Goal: Information Seeking & Learning: Learn about a topic

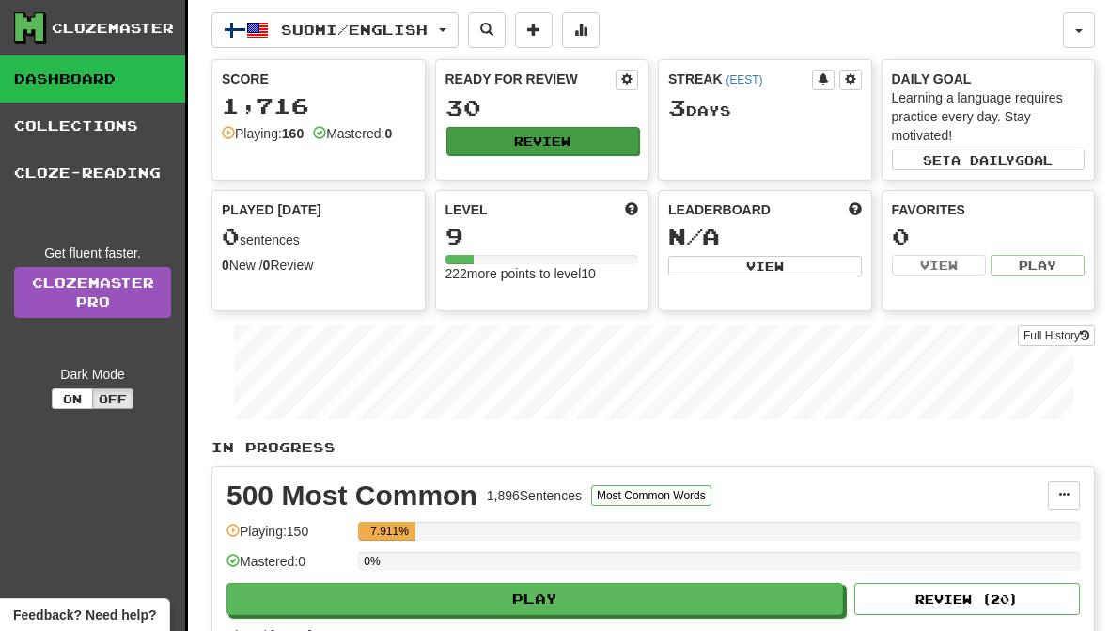
click at [600, 138] on button "Review" at bounding box center [543, 141] width 194 height 28
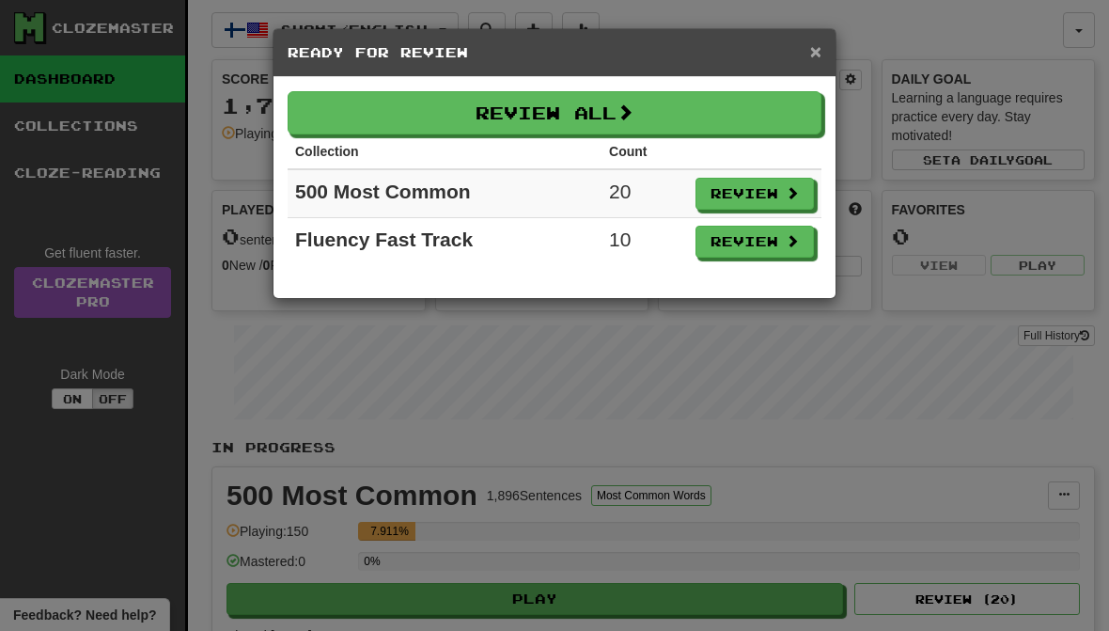
click at [811, 57] on span "×" at bounding box center [815, 51] width 11 height 22
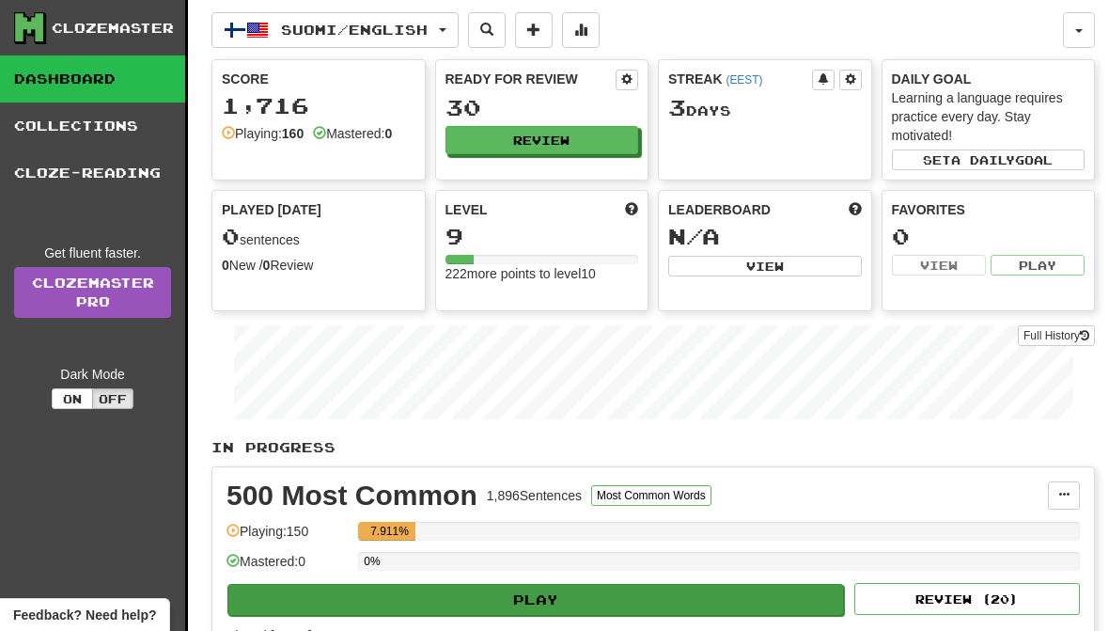
click at [579, 607] on button "Play" at bounding box center [535, 600] width 617 height 32
select select "**"
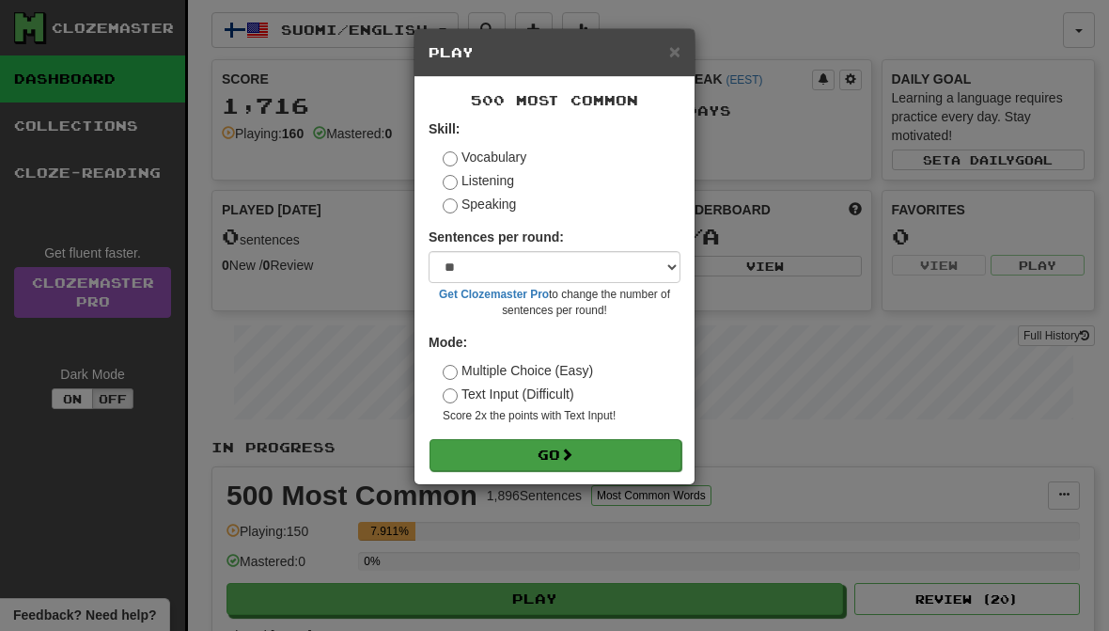
click at [636, 441] on button "Go" at bounding box center [556, 455] width 252 height 32
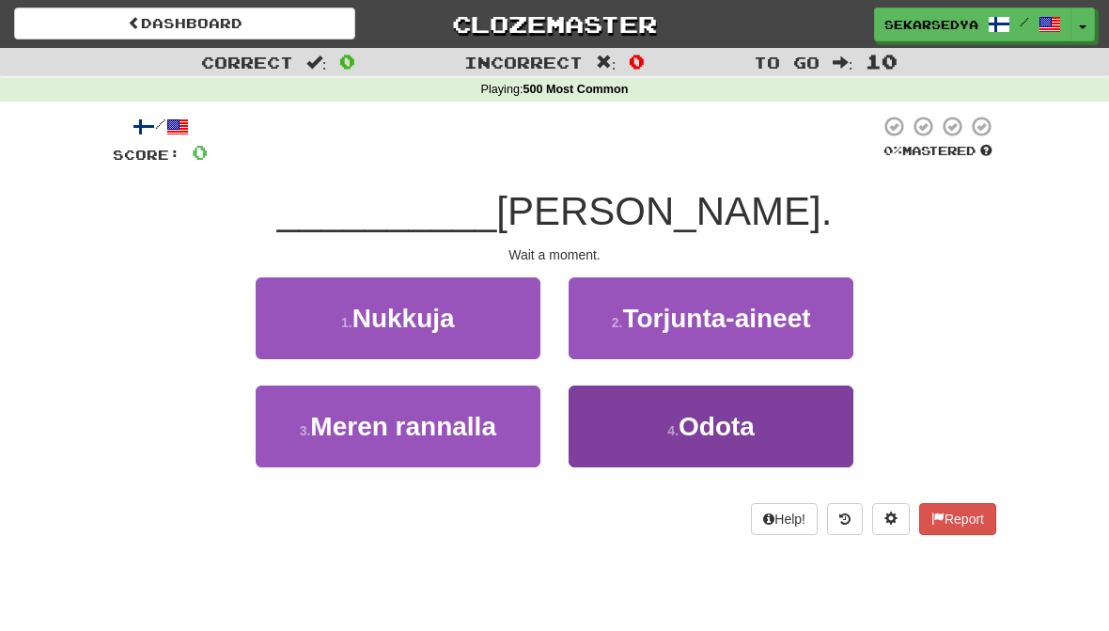
click at [800, 413] on button "4 . Odota" at bounding box center [711, 426] width 285 height 82
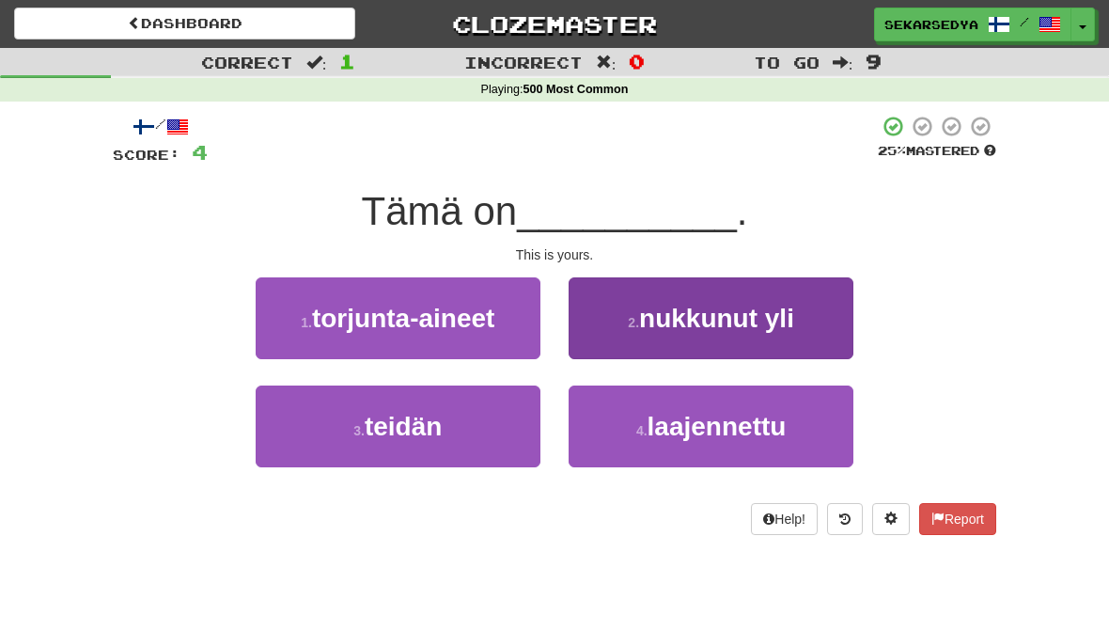
click at [799, 347] on button "2 . nukkunut yli" at bounding box center [711, 318] width 285 height 82
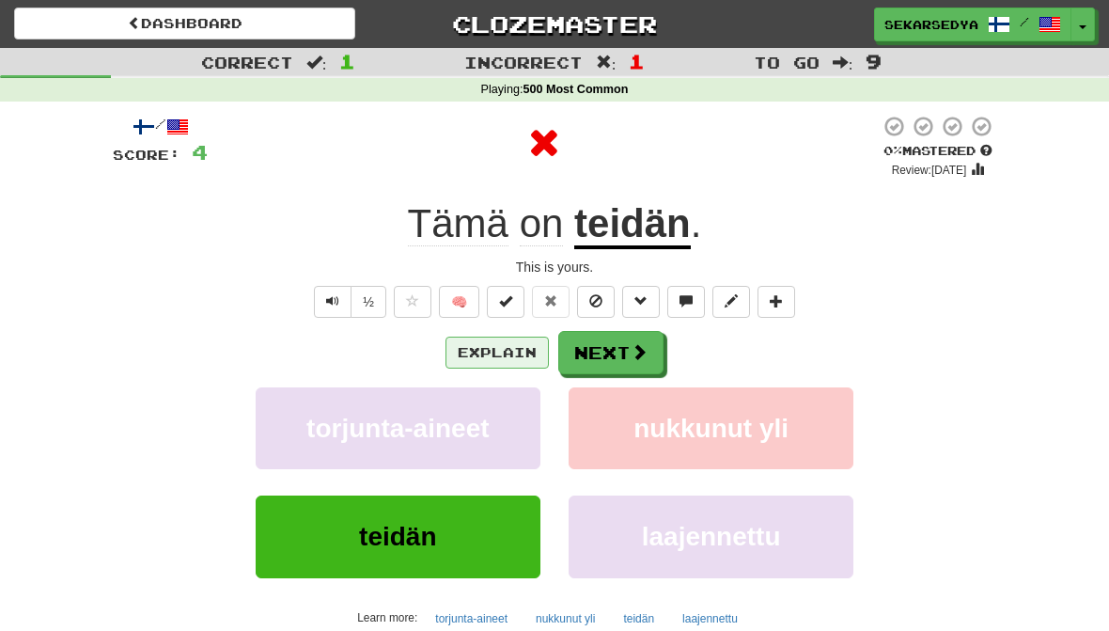
click at [519, 353] on button "Explain" at bounding box center [497, 352] width 103 height 32
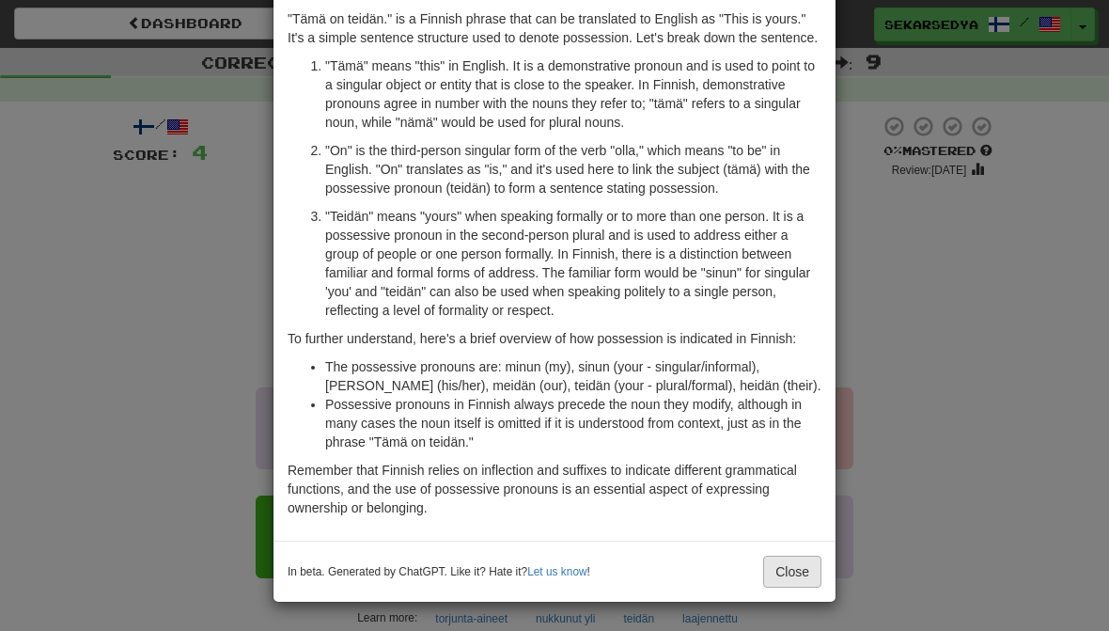
click at [777, 571] on button "Close" at bounding box center [792, 571] width 58 height 32
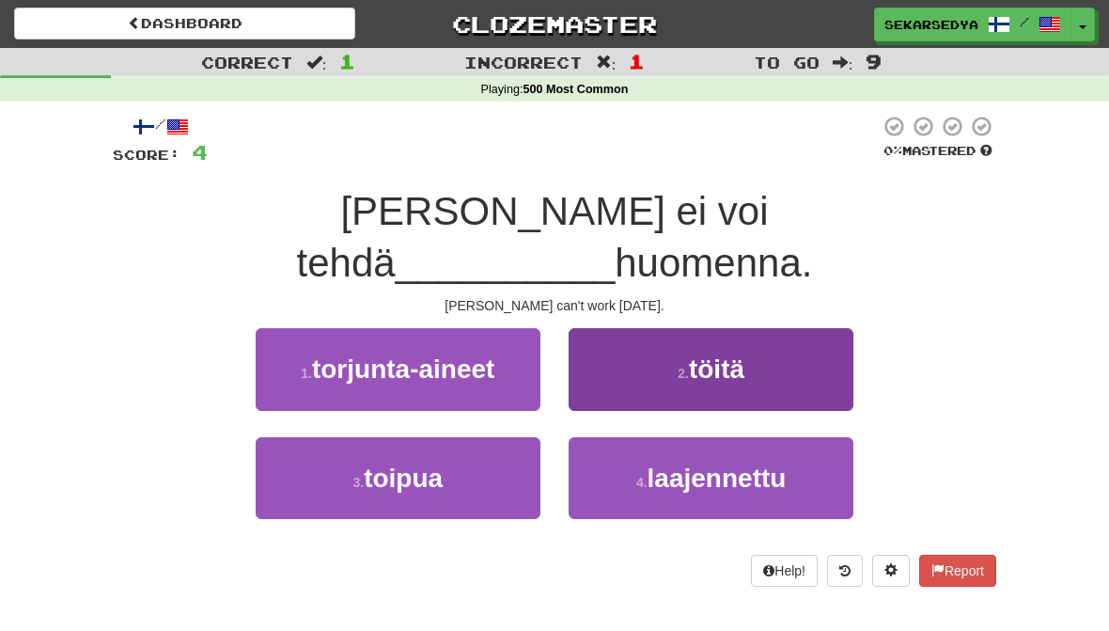
click at [741, 354] on span "töitä" at bounding box center [716, 368] width 55 height 29
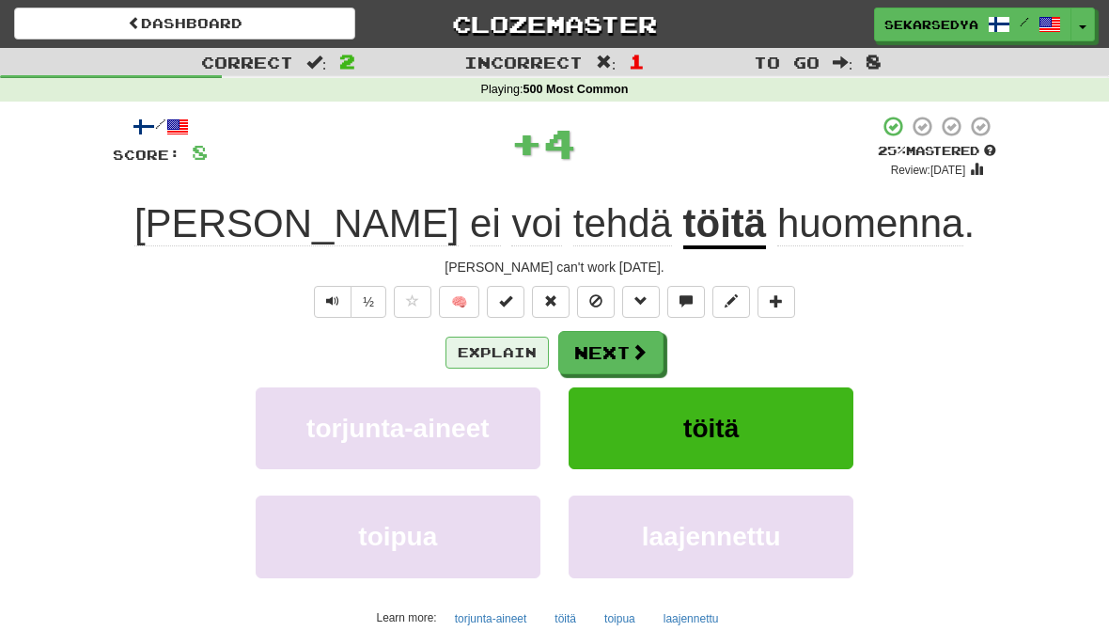
click at [532, 347] on button "Explain" at bounding box center [497, 352] width 103 height 32
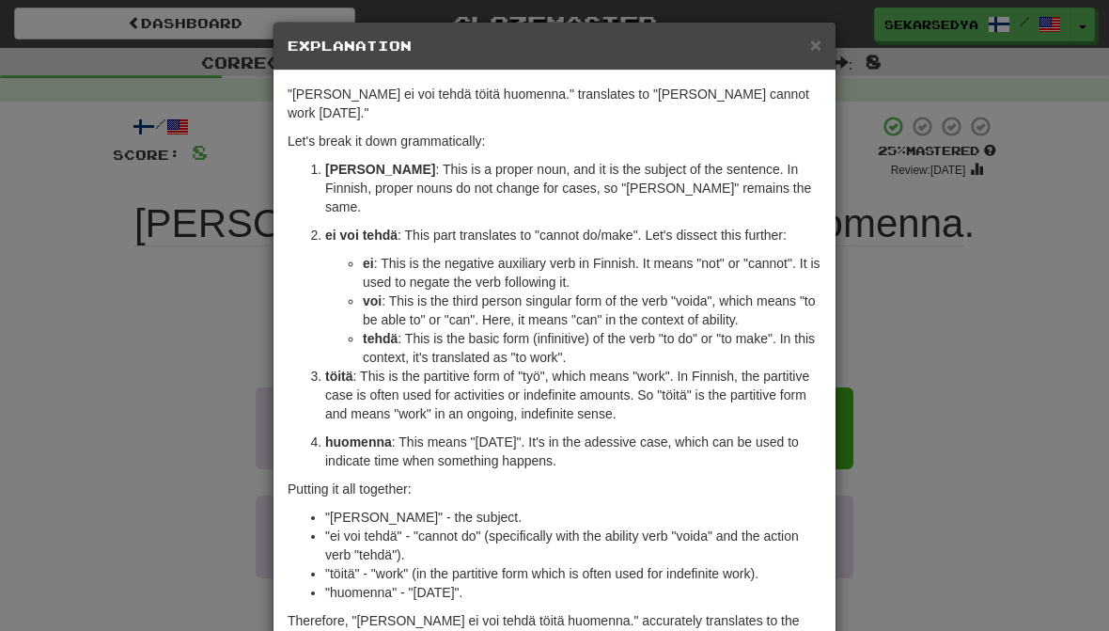
scroll to position [8, 0]
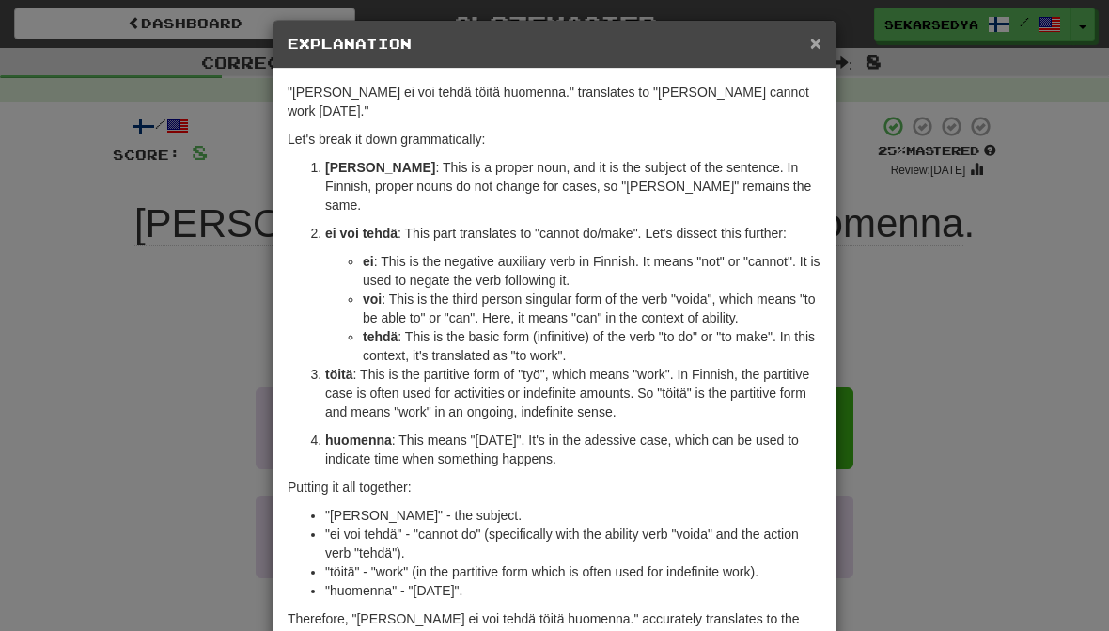
click at [818, 33] on span "×" at bounding box center [815, 43] width 11 height 22
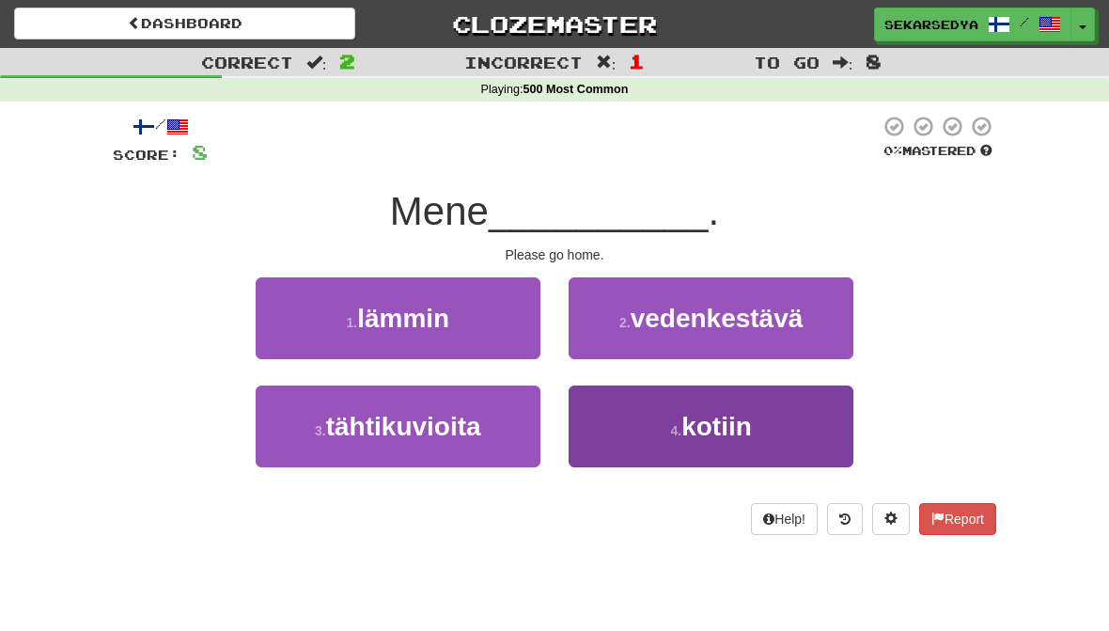
click at [727, 429] on span "kotiin" at bounding box center [716, 426] width 70 height 29
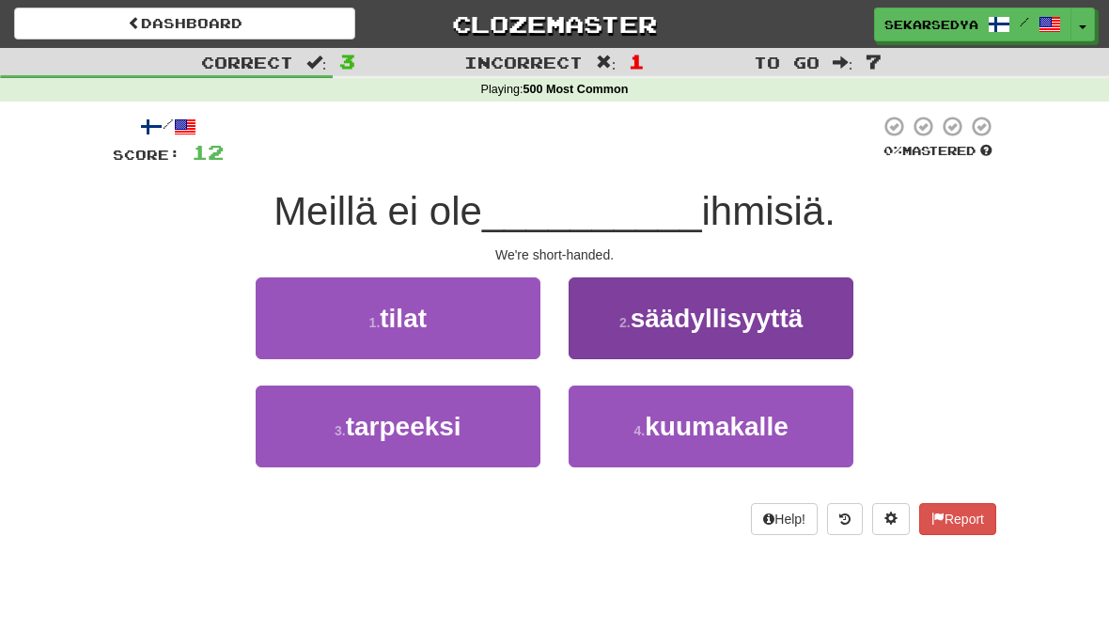
click at [790, 318] on span "säädyllisyyttä" at bounding box center [717, 318] width 173 height 29
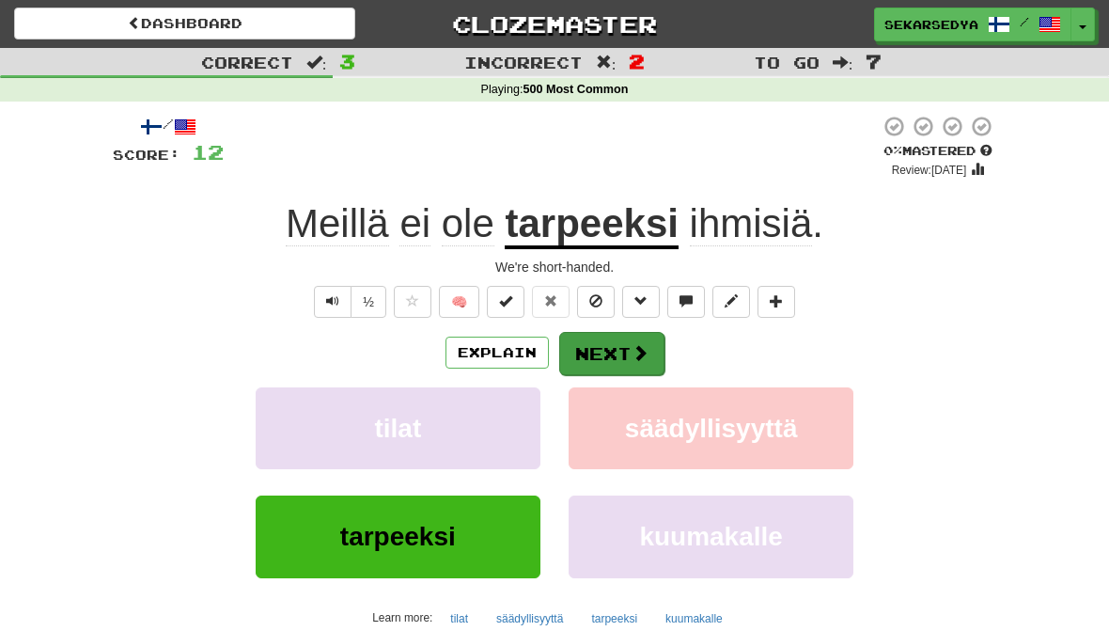
click at [640, 351] on span at bounding box center [640, 352] width 17 height 17
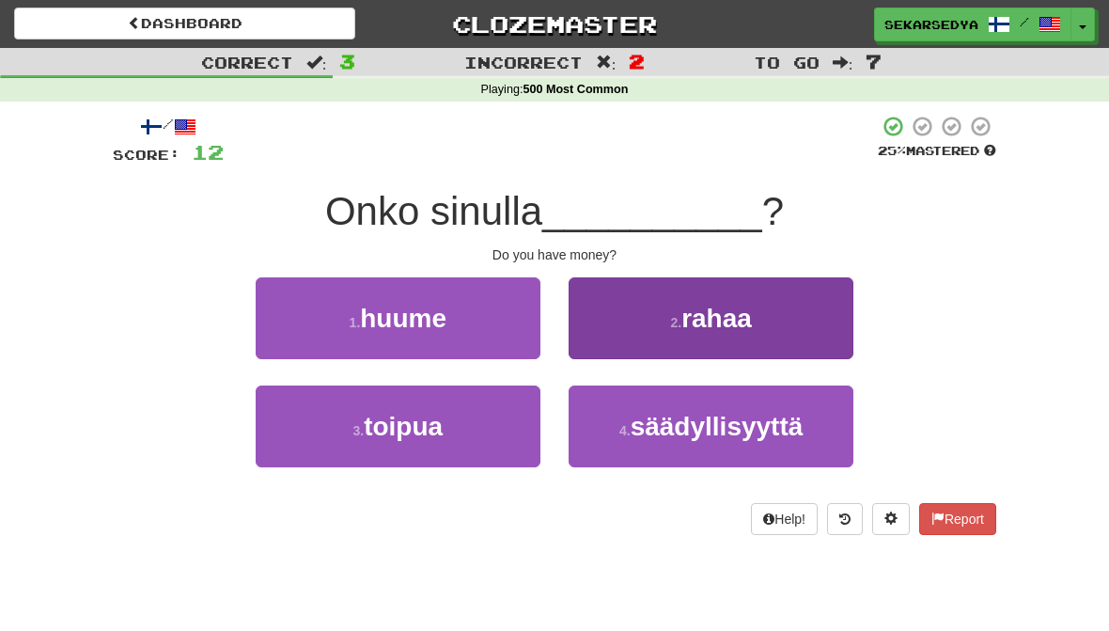
click at [796, 334] on button "2 . rahaa" at bounding box center [711, 318] width 285 height 82
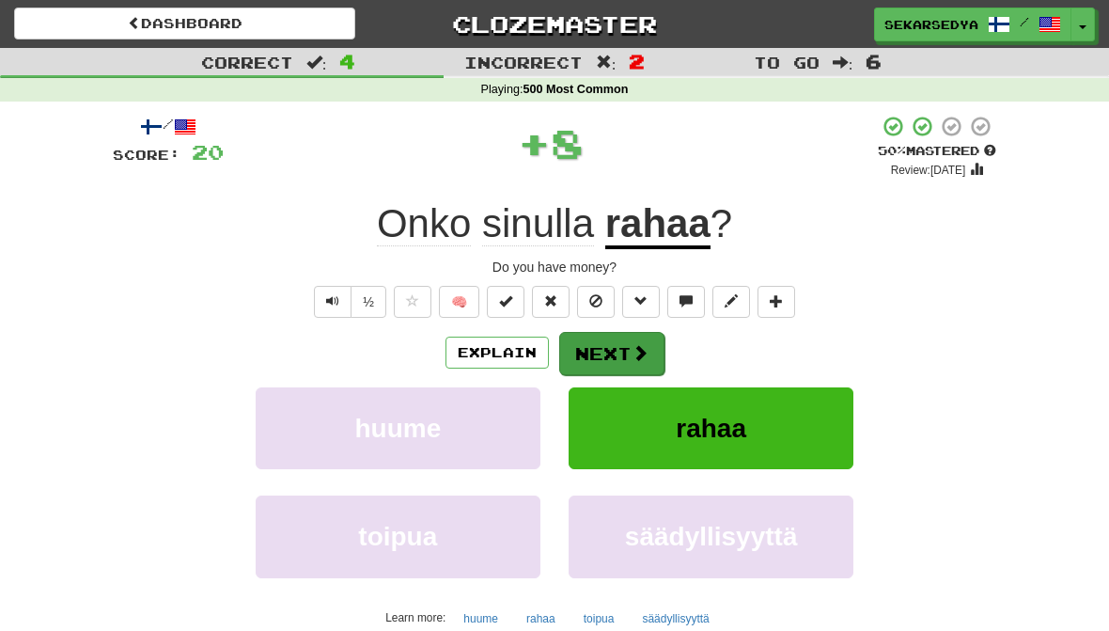
click at [634, 359] on span at bounding box center [640, 352] width 17 height 17
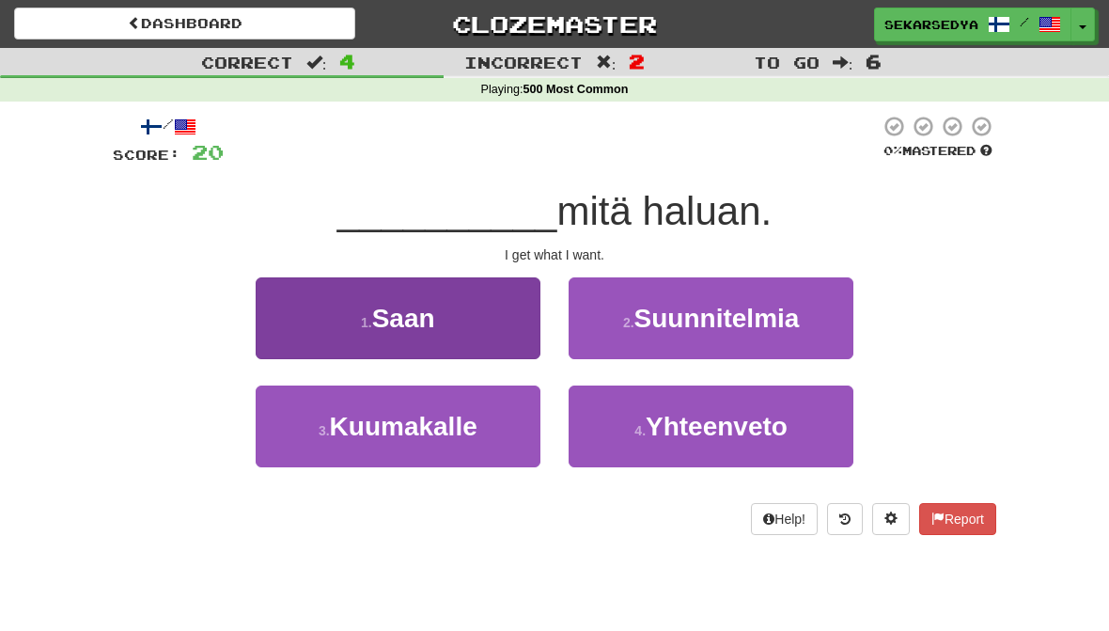
click at [289, 312] on button "1 . [GEOGRAPHIC_DATA]" at bounding box center [398, 318] width 285 height 82
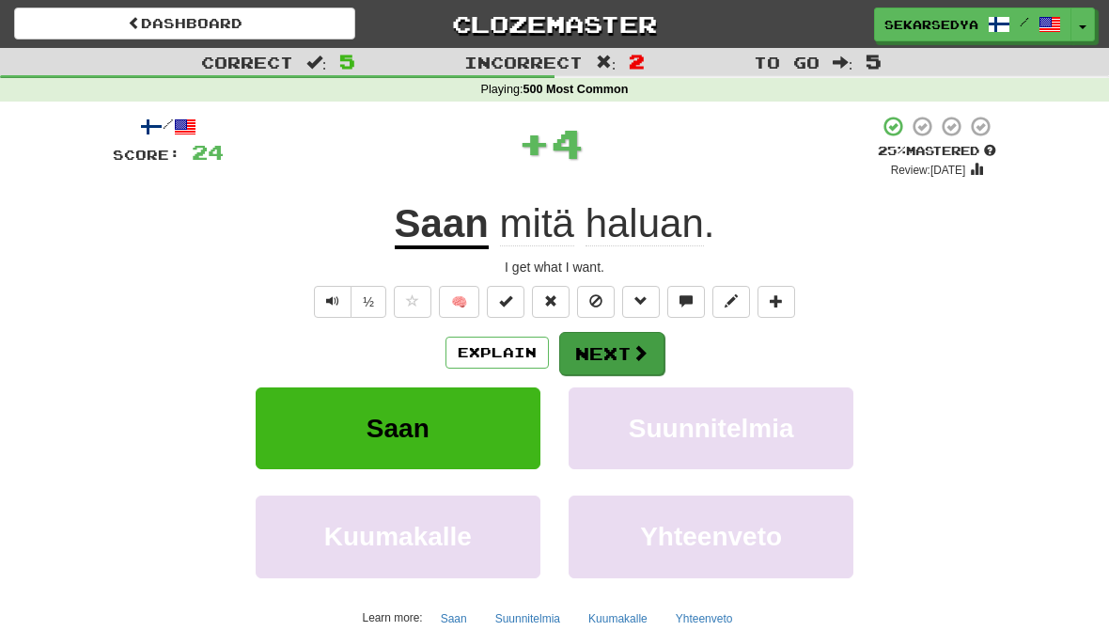
click at [644, 361] on button "Next" at bounding box center [611, 353] width 105 height 43
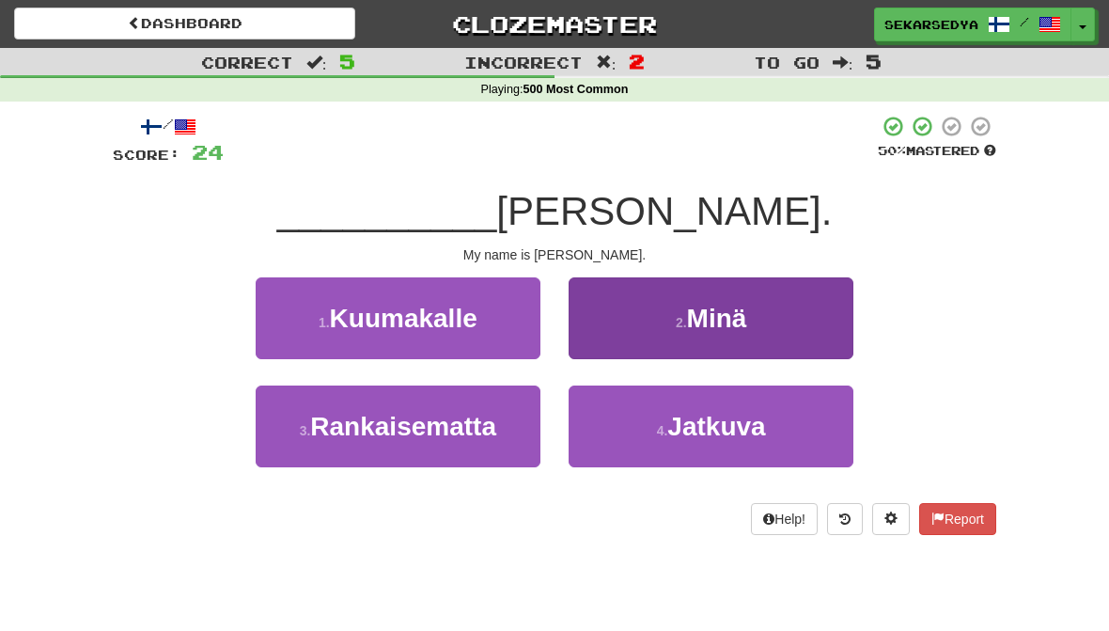
click at [773, 331] on button "2 . Minä" at bounding box center [711, 318] width 285 height 82
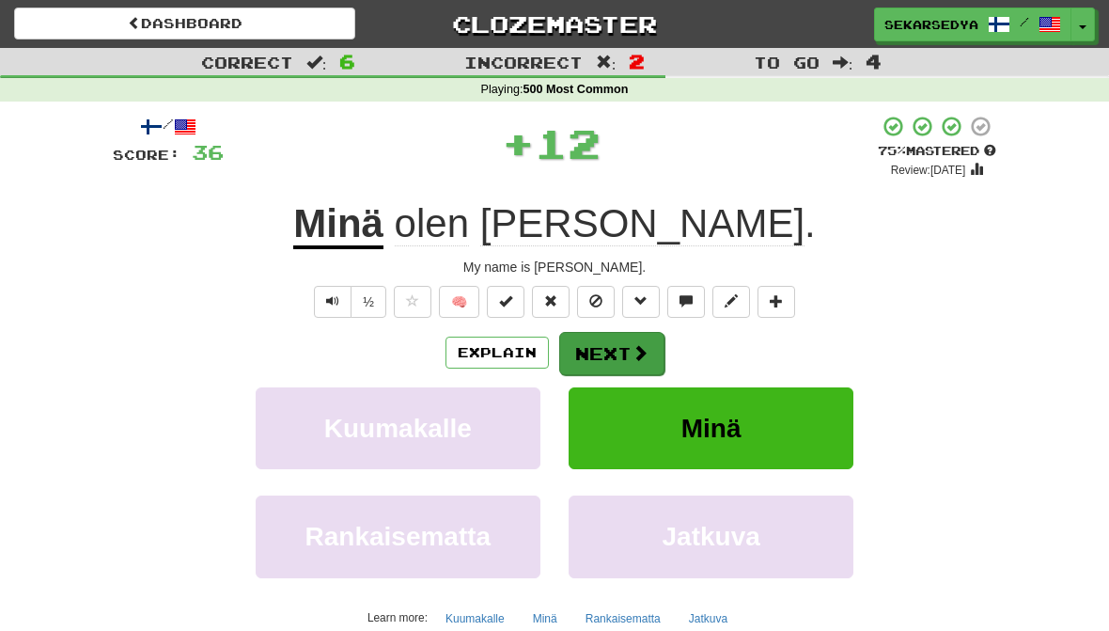
click at [641, 359] on span at bounding box center [640, 352] width 17 height 17
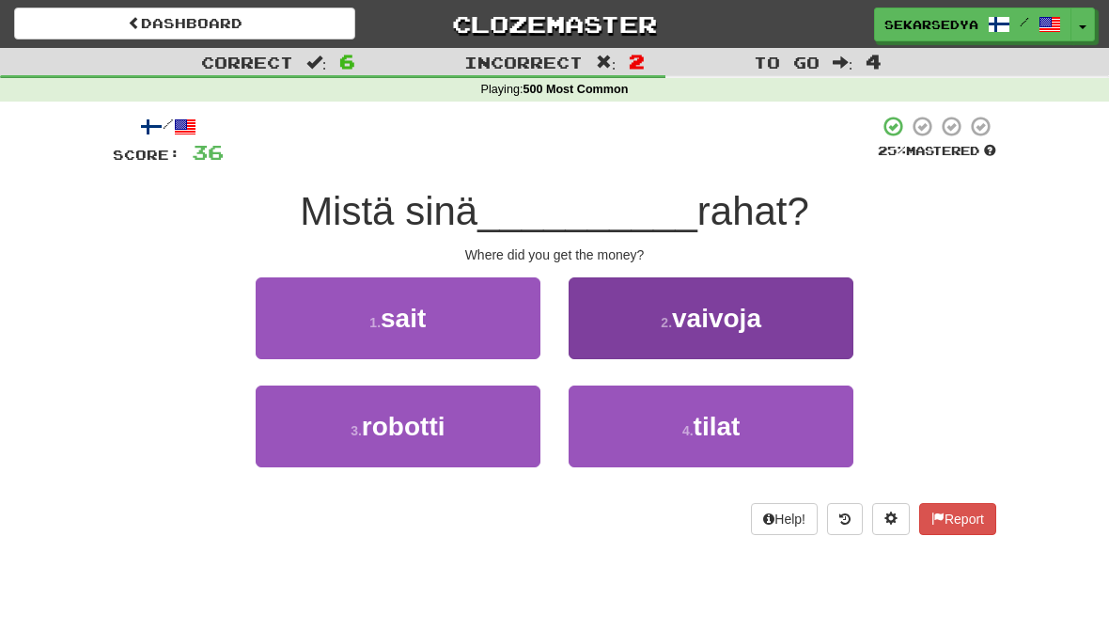
click at [755, 326] on span "vaivoja" at bounding box center [716, 318] width 89 height 29
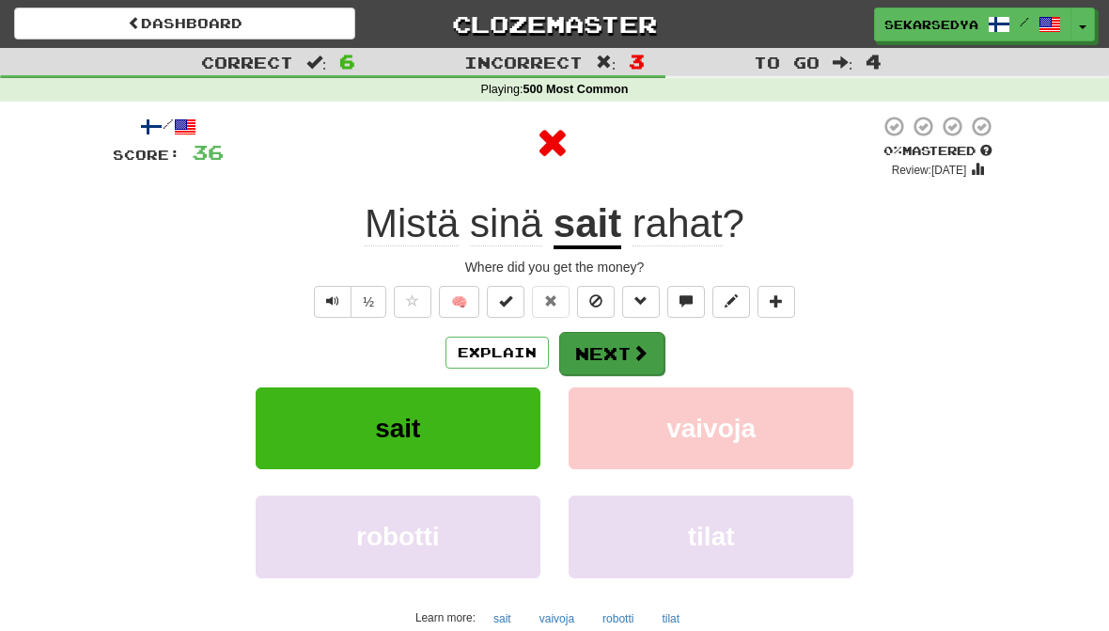
click at [644, 347] on span at bounding box center [640, 352] width 17 height 17
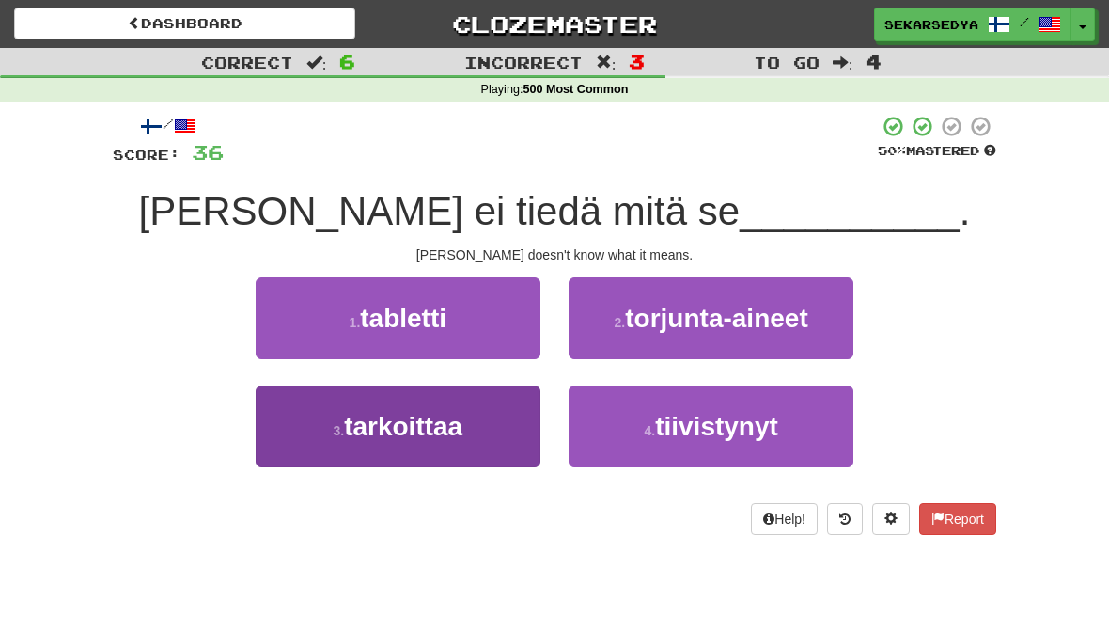
click at [293, 436] on button "3 . tarkoittaa" at bounding box center [398, 426] width 285 height 82
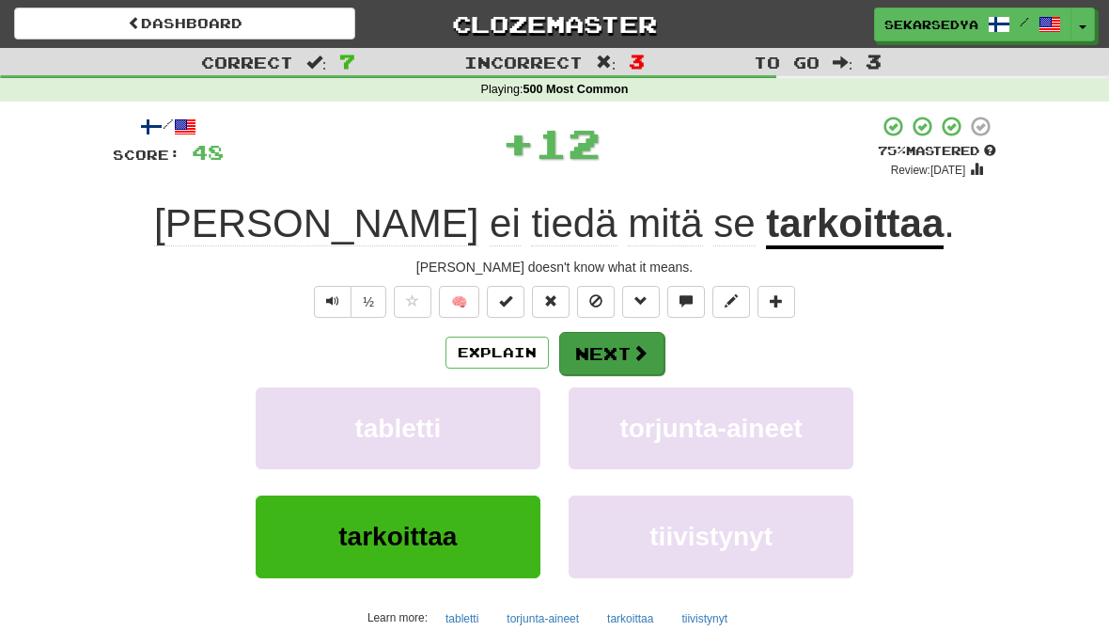
click at [636, 349] on span at bounding box center [640, 352] width 17 height 17
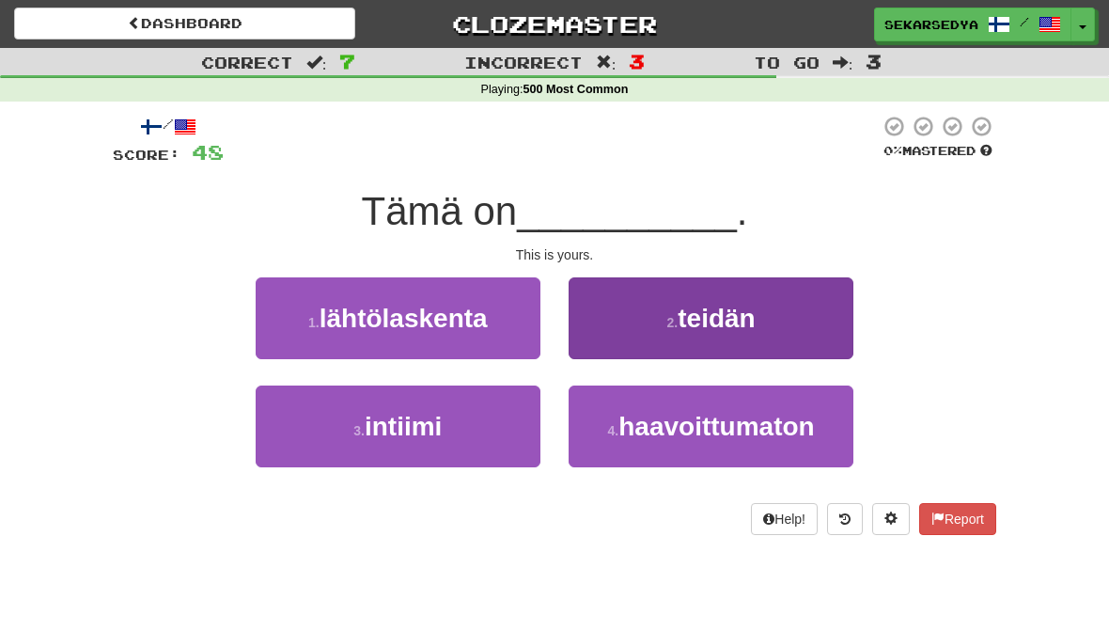
click at [723, 333] on button "2 . teidän" at bounding box center [711, 318] width 285 height 82
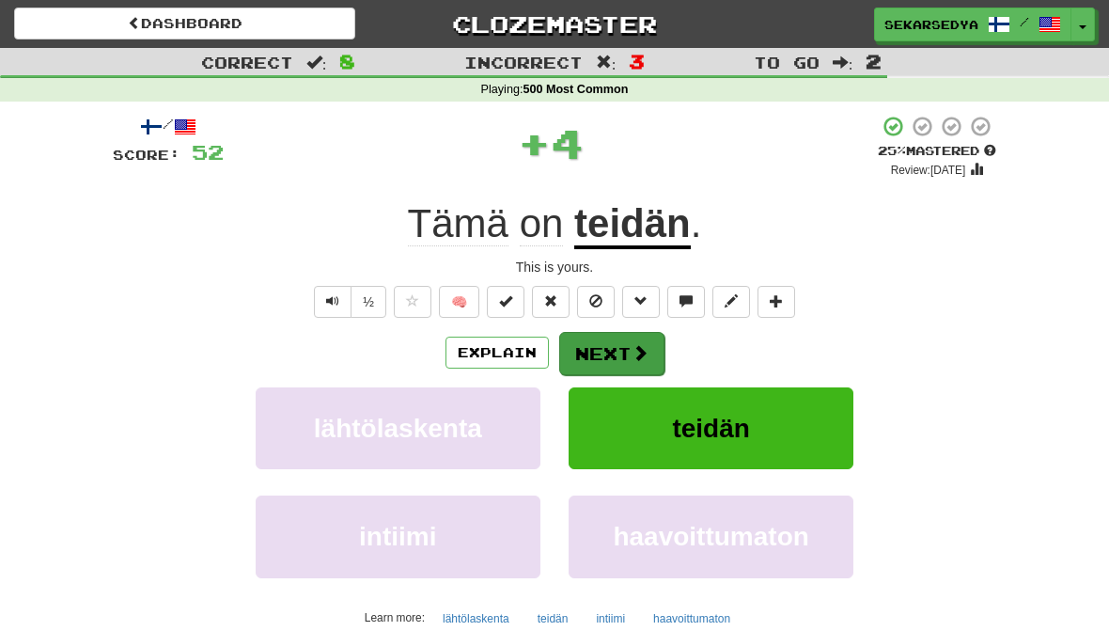
click at [631, 361] on button "Next" at bounding box center [611, 353] width 105 height 43
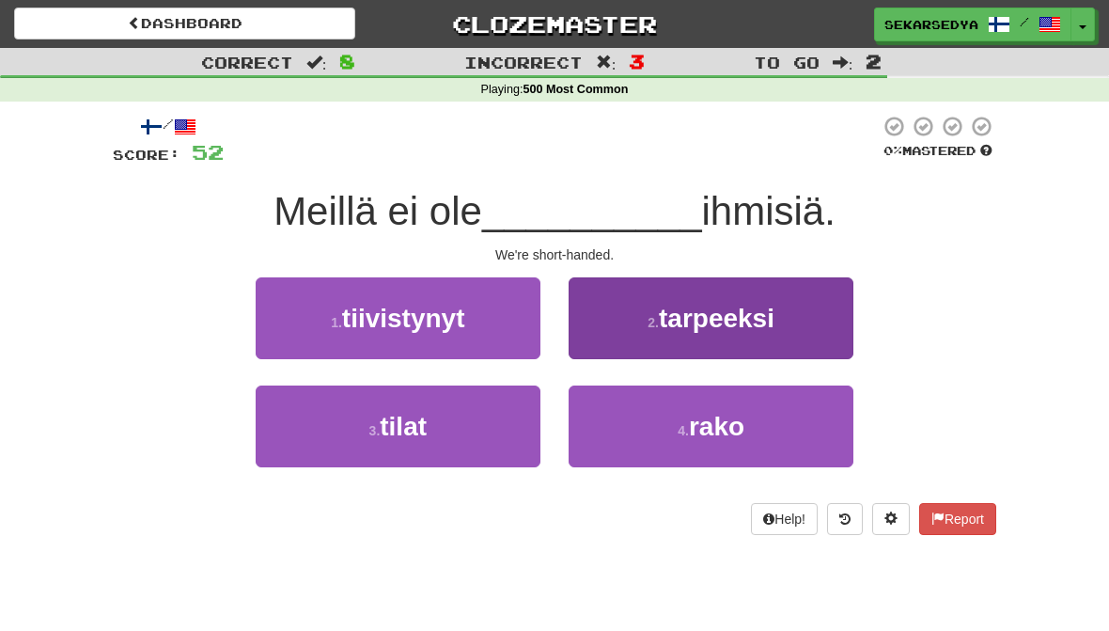
click at [736, 337] on button "2 . tarpeeksi" at bounding box center [711, 318] width 285 height 82
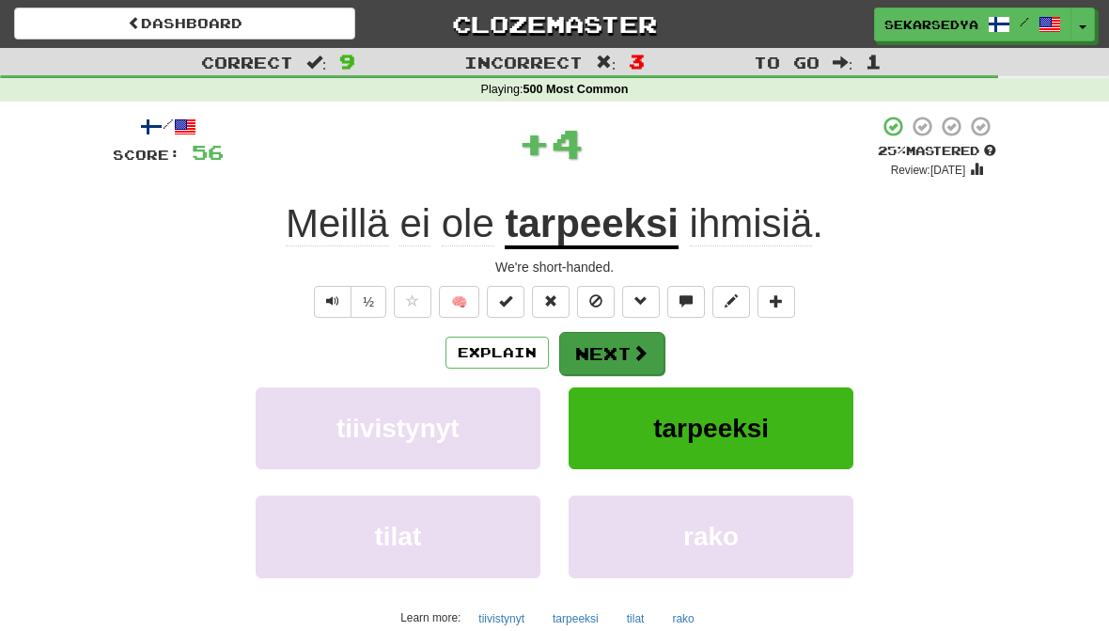
click at [635, 358] on span at bounding box center [640, 352] width 17 height 17
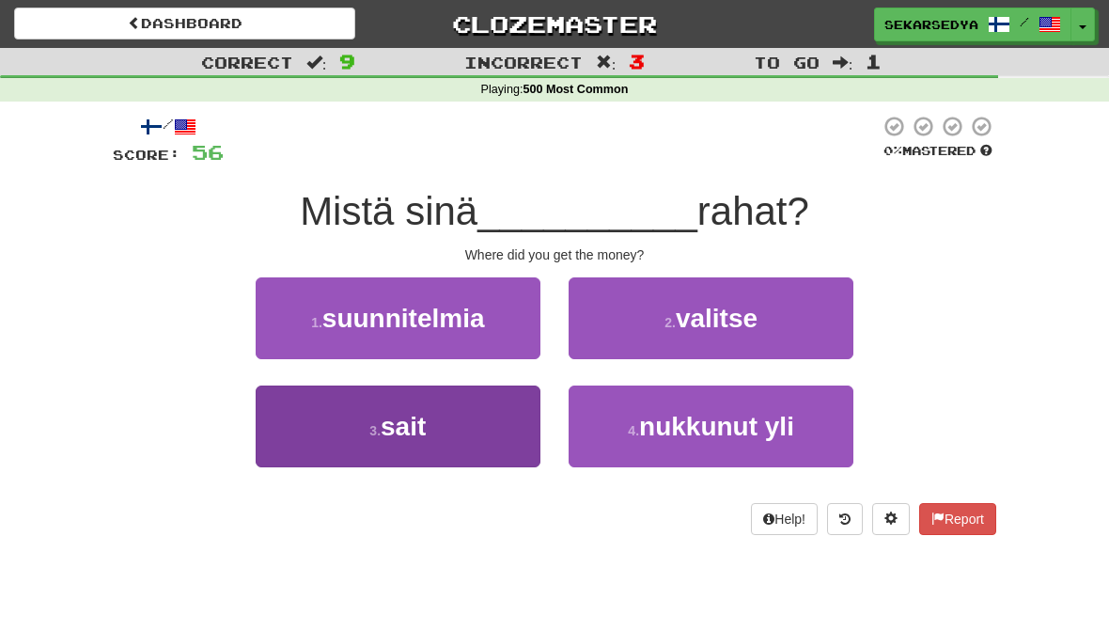
click at [324, 418] on button "3 . sait" at bounding box center [398, 426] width 285 height 82
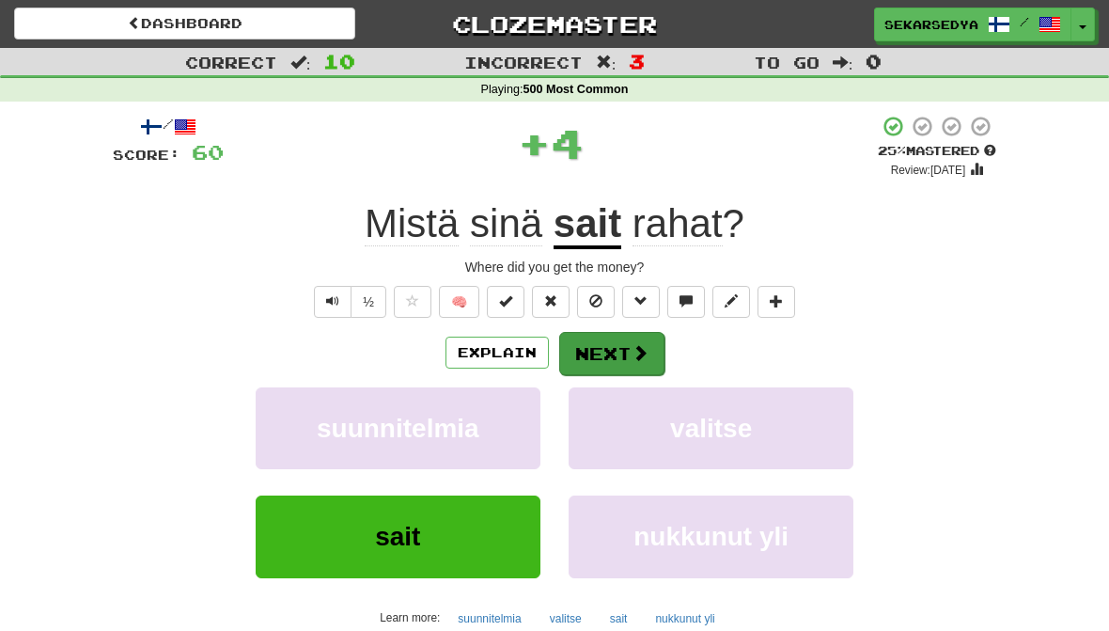
click at [649, 352] on button "Next" at bounding box center [611, 353] width 105 height 43
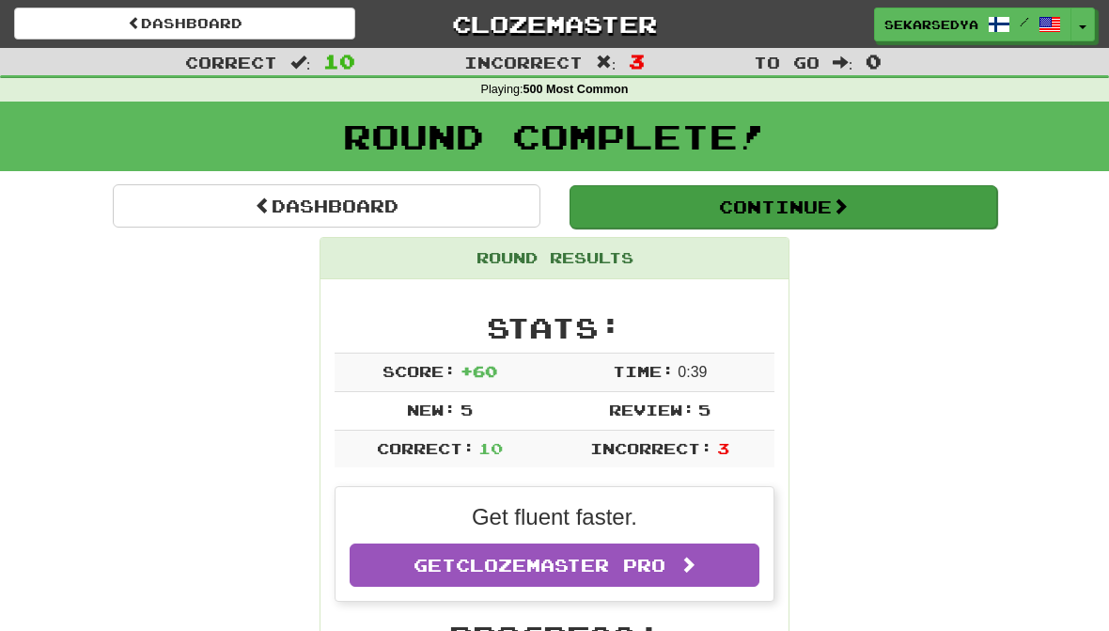
click at [884, 207] on button "Continue" at bounding box center [784, 206] width 428 height 43
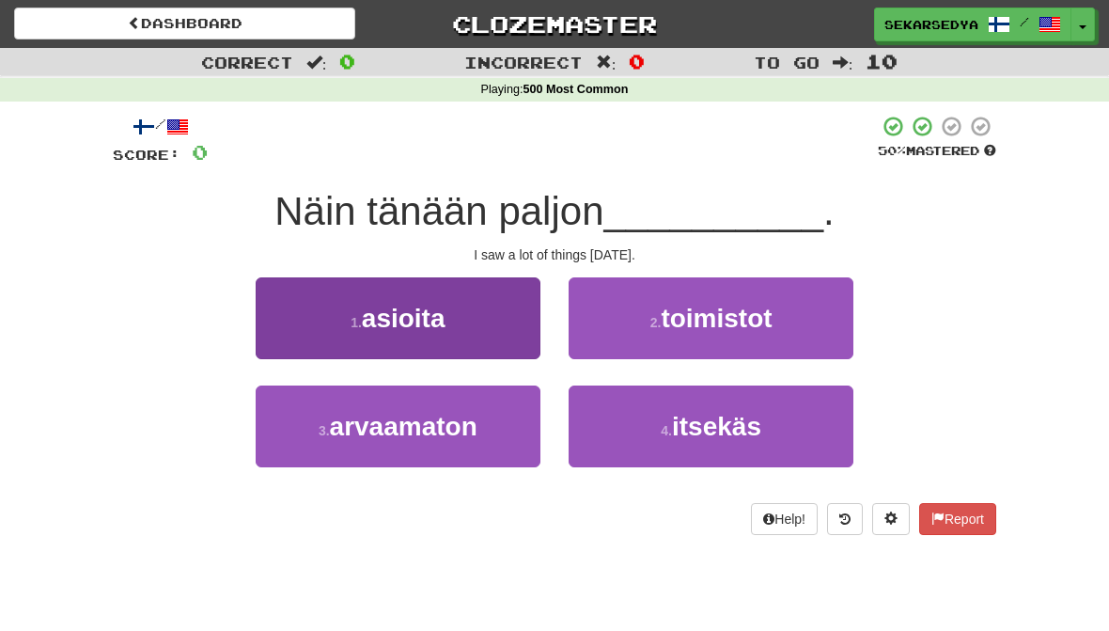
click at [287, 336] on button "1 . asioita" at bounding box center [398, 318] width 285 height 82
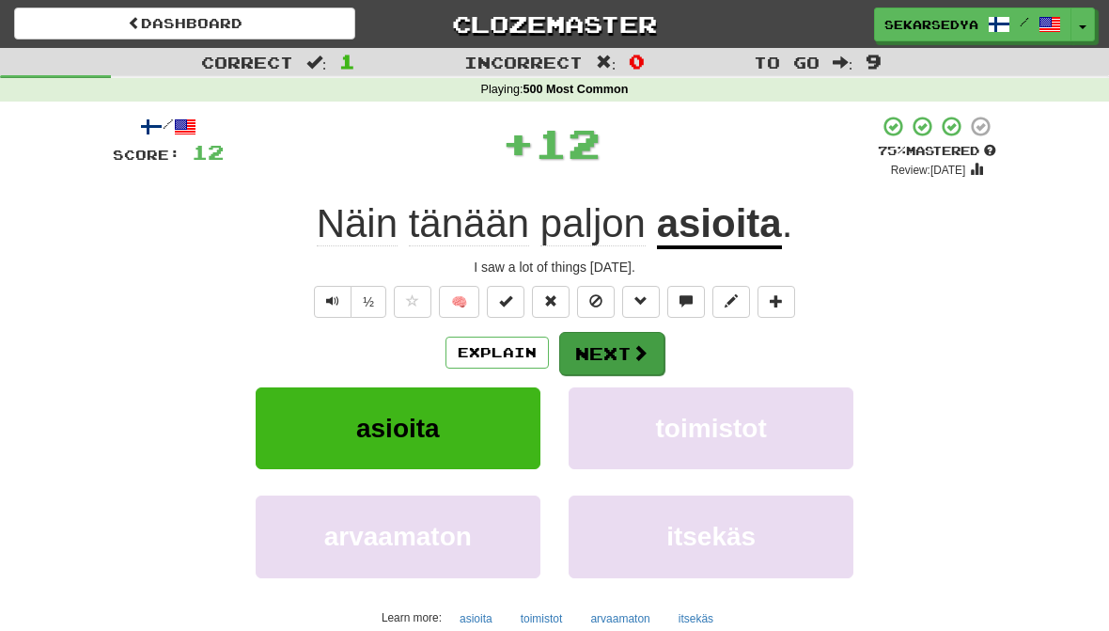
click at [625, 354] on button "Next" at bounding box center [611, 353] width 105 height 43
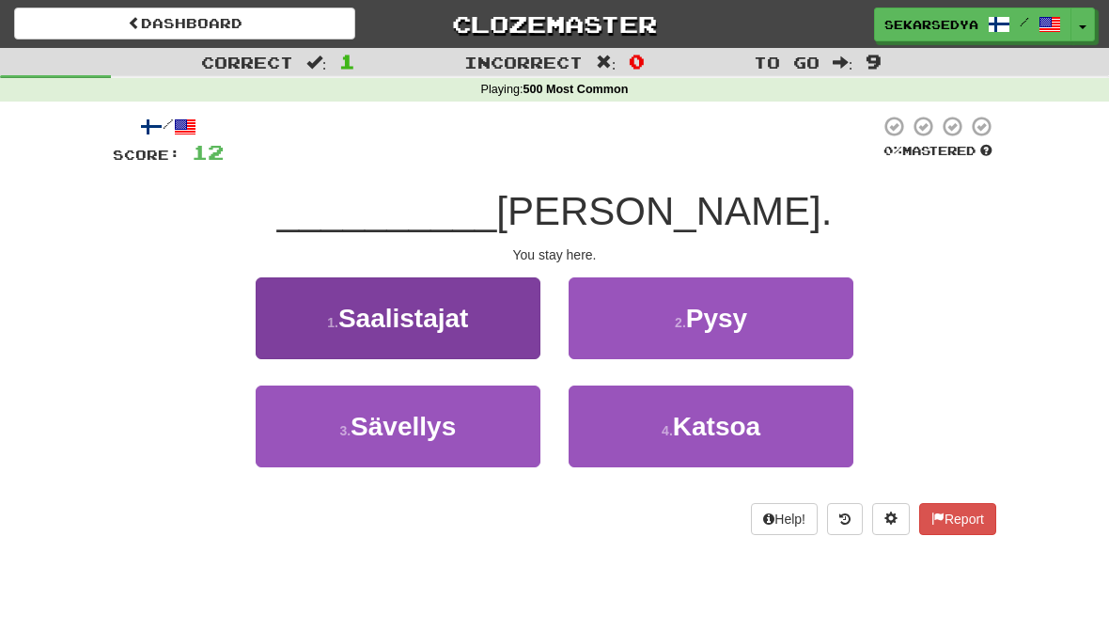
click at [288, 340] on button "1 . Saalistajat" at bounding box center [398, 318] width 285 height 82
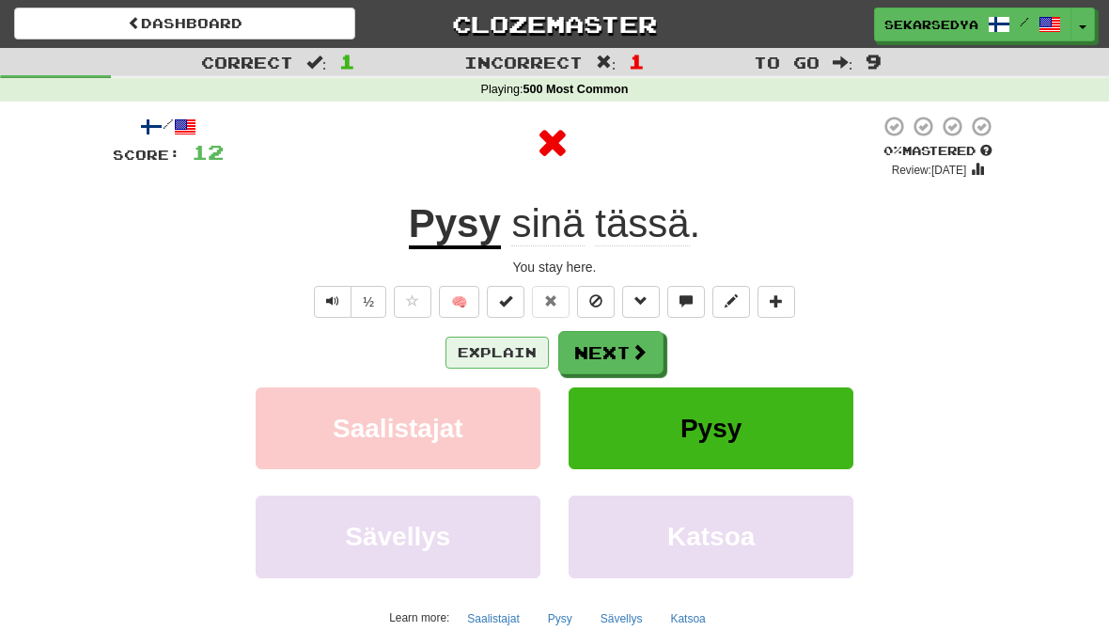
click at [505, 352] on button "Explain" at bounding box center [497, 352] width 103 height 32
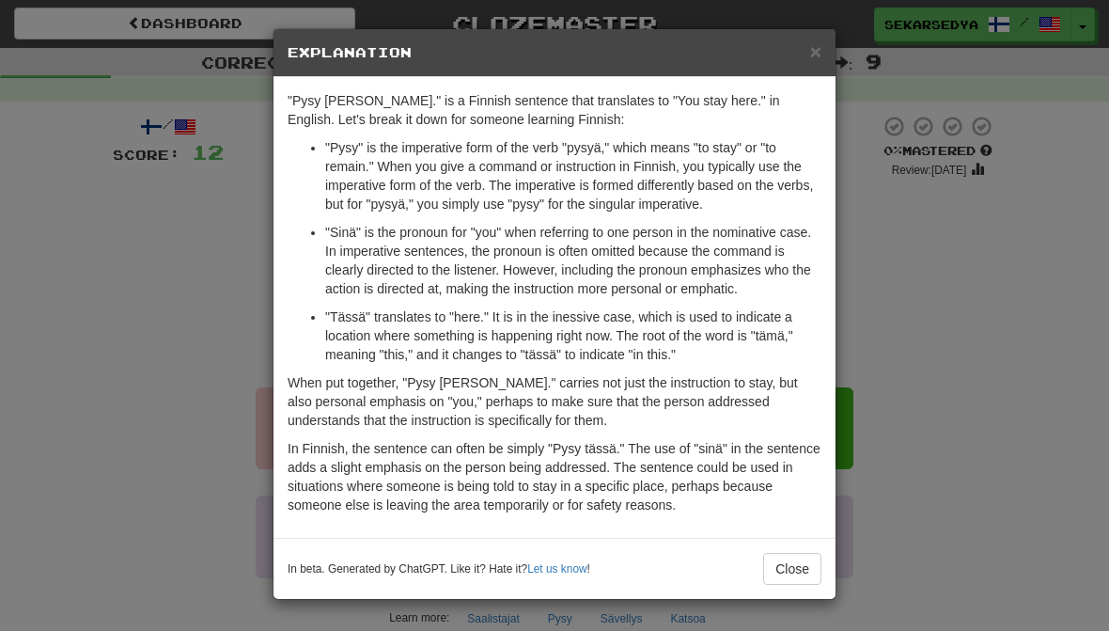
click at [950, 328] on div "× Explanation "Pysy [PERSON_NAME]." is a Finnish sentence that translates to "Y…" at bounding box center [554, 315] width 1109 height 631
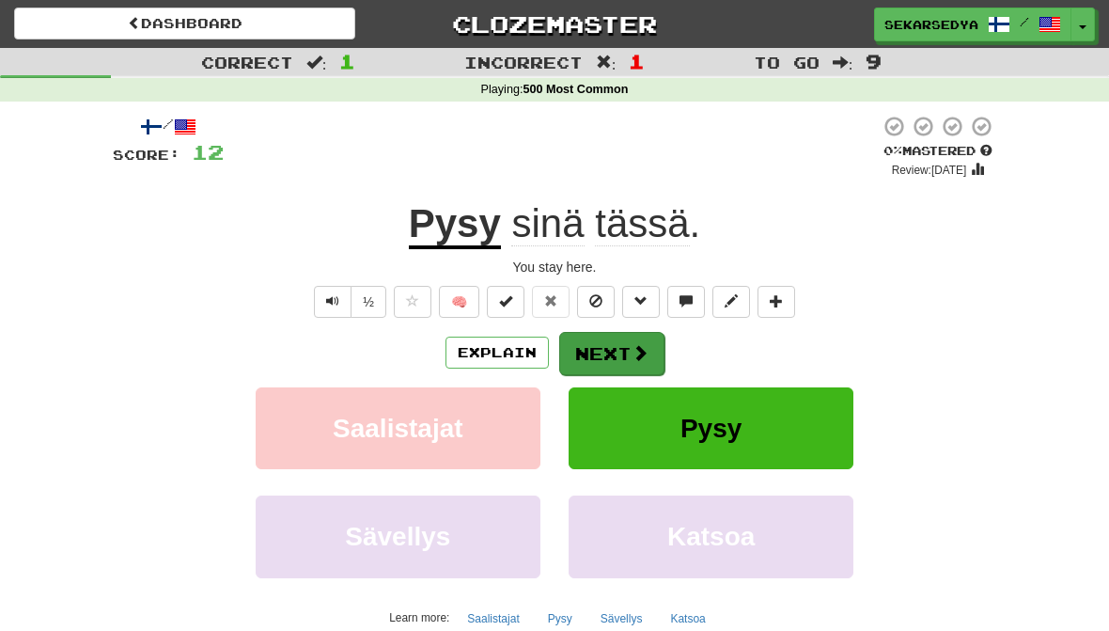
click at [637, 347] on span at bounding box center [640, 352] width 17 height 17
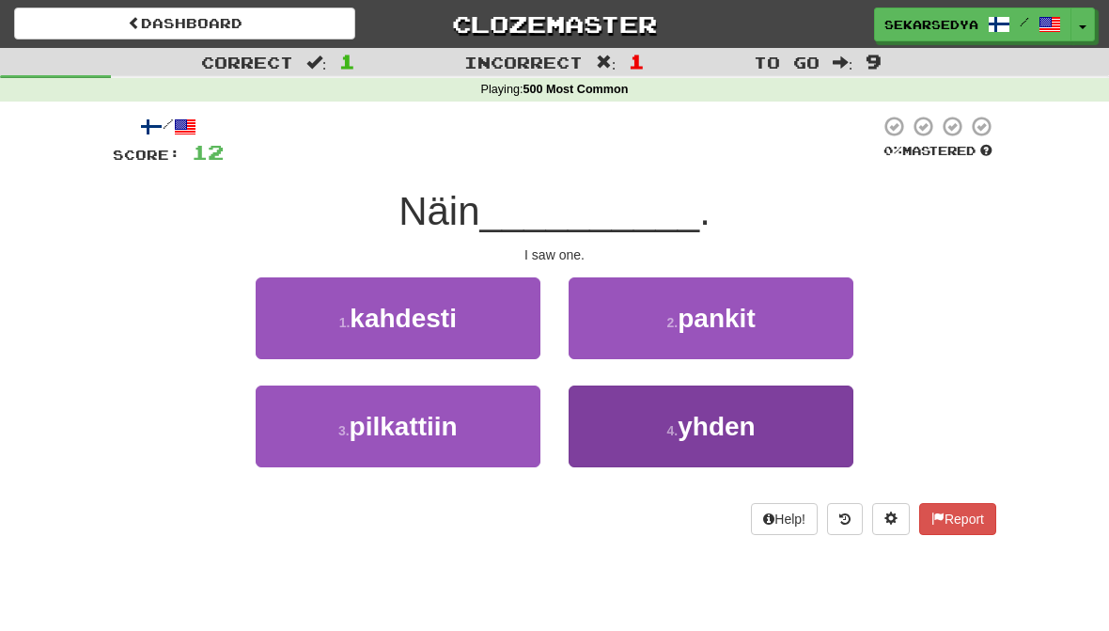
click at [687, 451] on button "4 . yhden" at bounding box center [711, 426] width 285 height 82
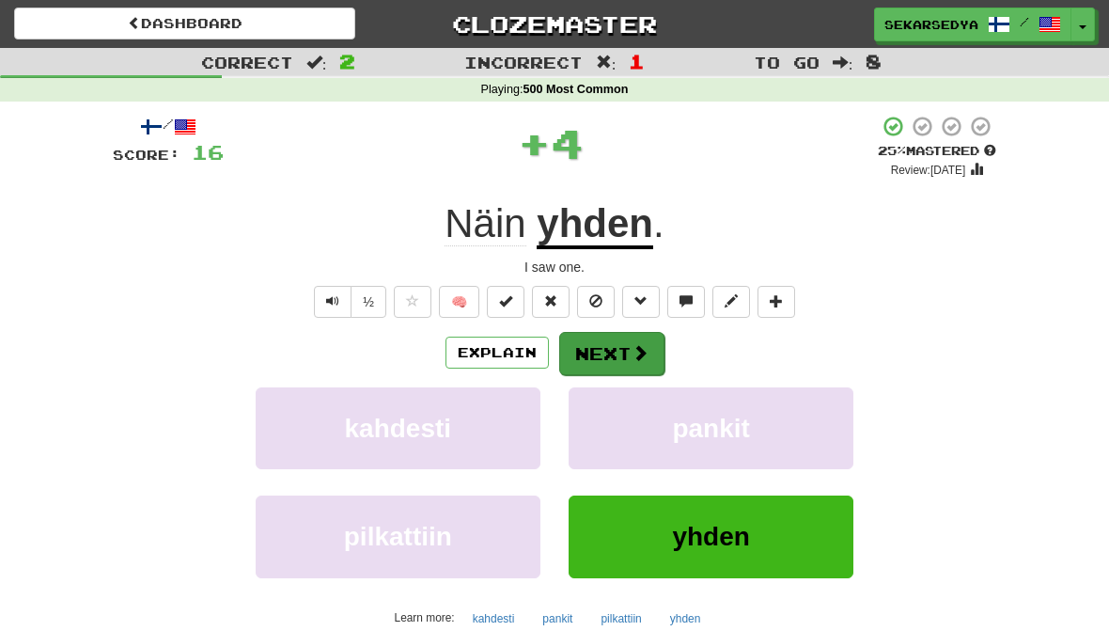
click at [646, 353] on span at bounding box center [640, 352] width 17 height 17
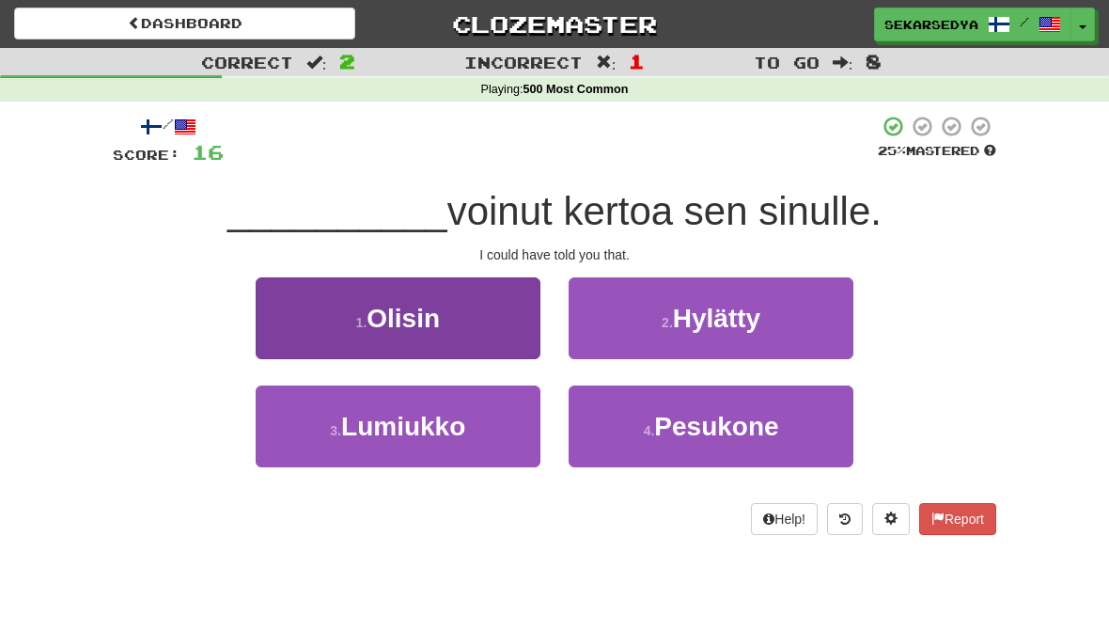
click at [279, 343] on button "1 . [GEOGRAPHIC_DATA]" at bounding box center [398, 318] width 285 height 82
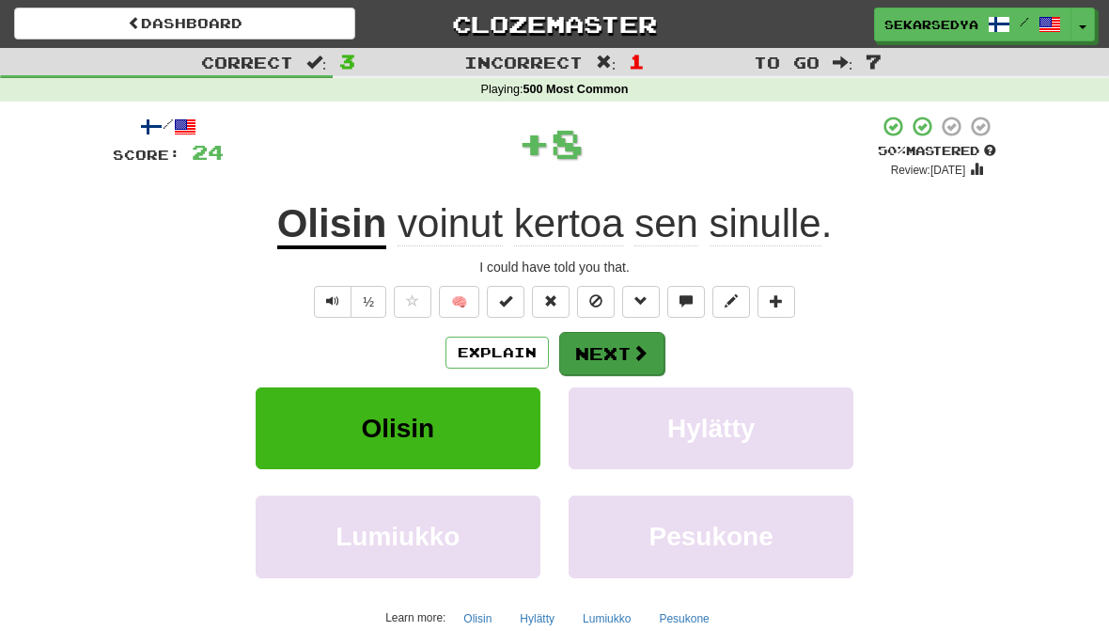
click at [633, 355] on span at bounding box center [640, 352] width 17 height 17
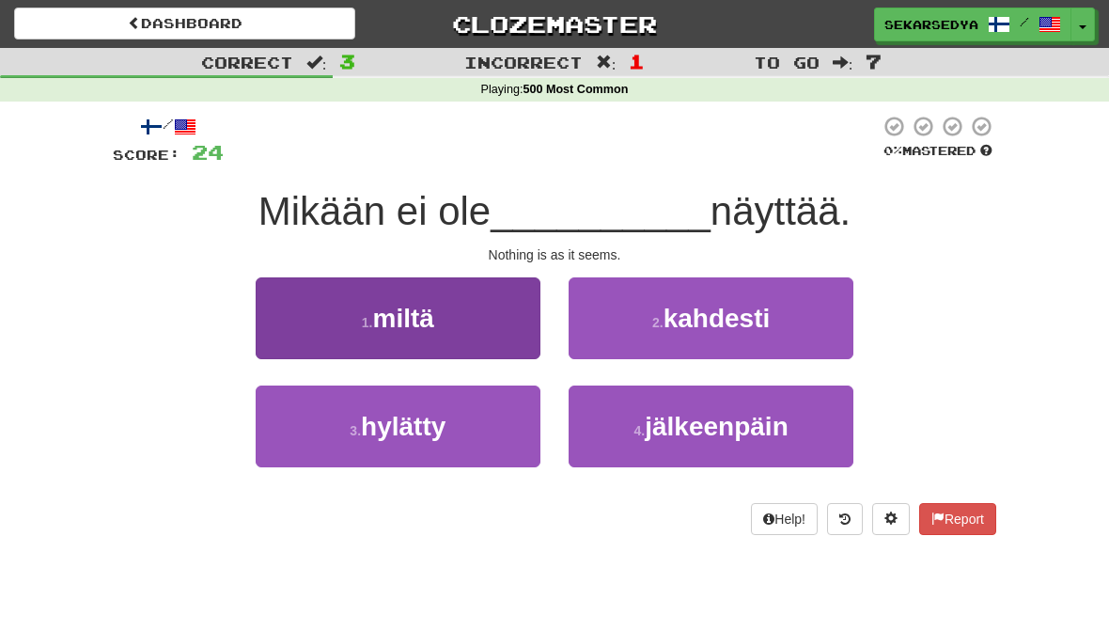
click at [297, 344] on button "1 . [GEOGRAPHIC_DATA]" at bounding box center [398, 318] width 285 height 82
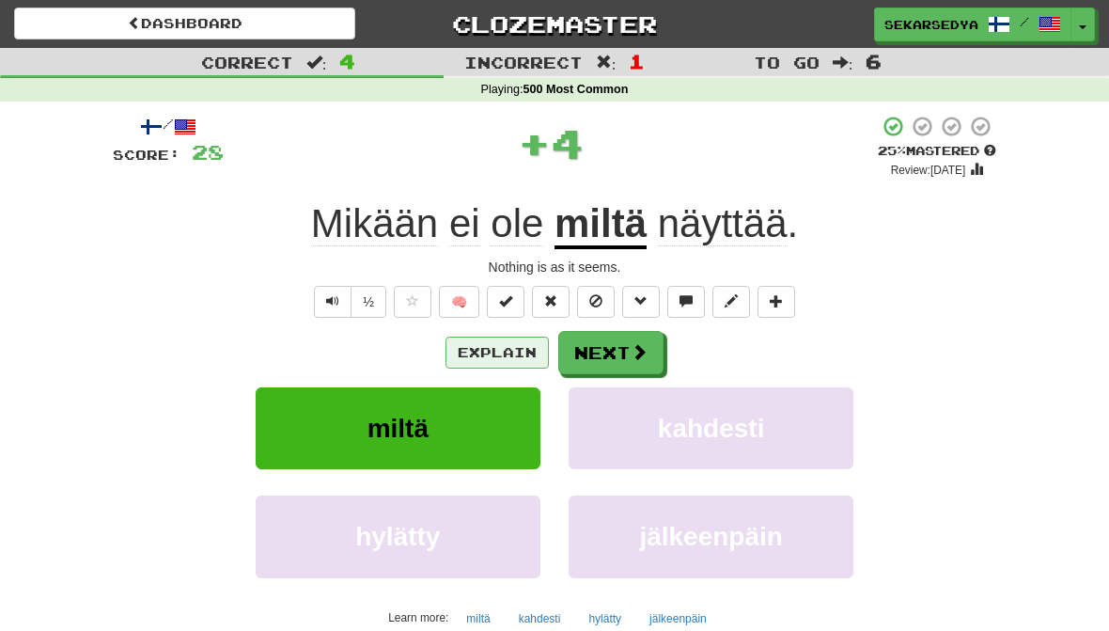
click at [492, 360] on button "Explain" at bounding box center [497, 352] width 103 height 32
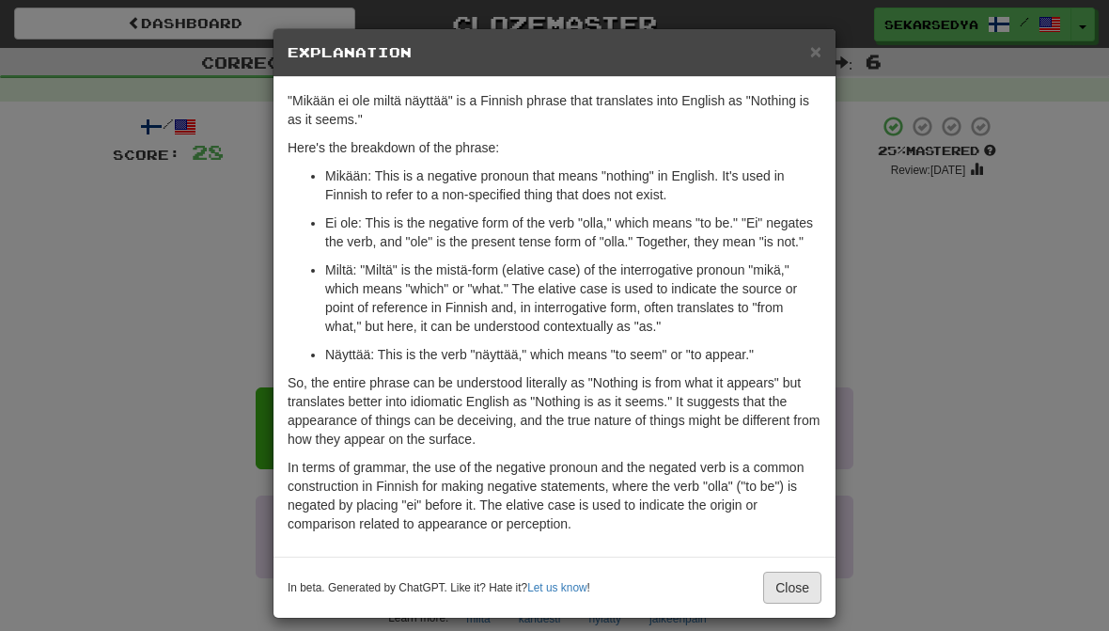
click at [808, 597] on button "Close" at bounding box center [792, 587] width 58 height 32
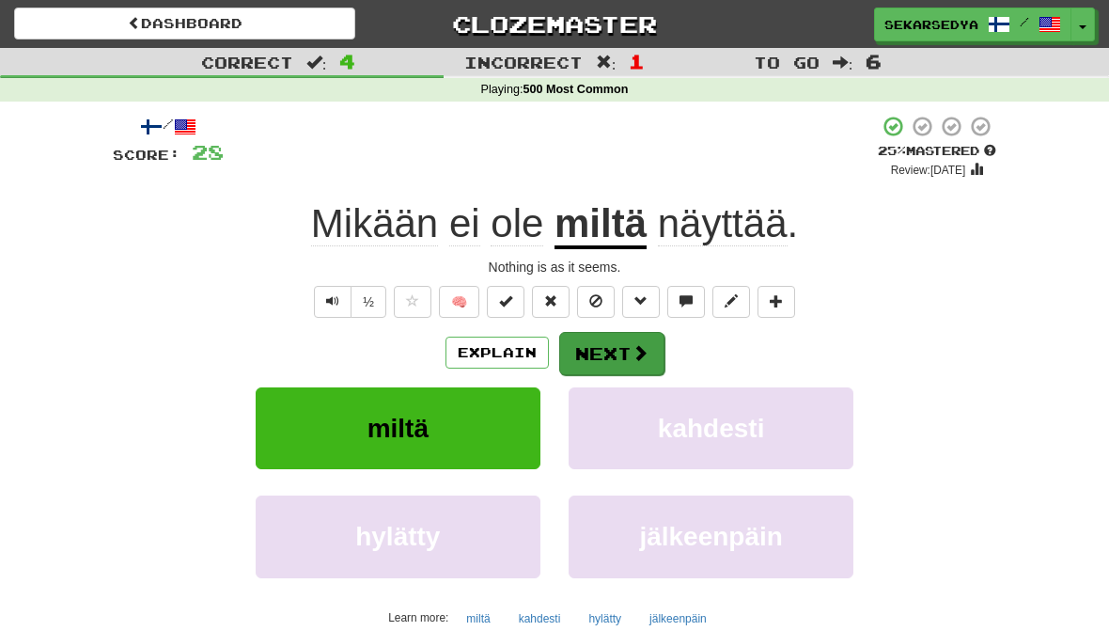
click at [635, 349] on span at bounding box center [640, 352] width 17 height 17
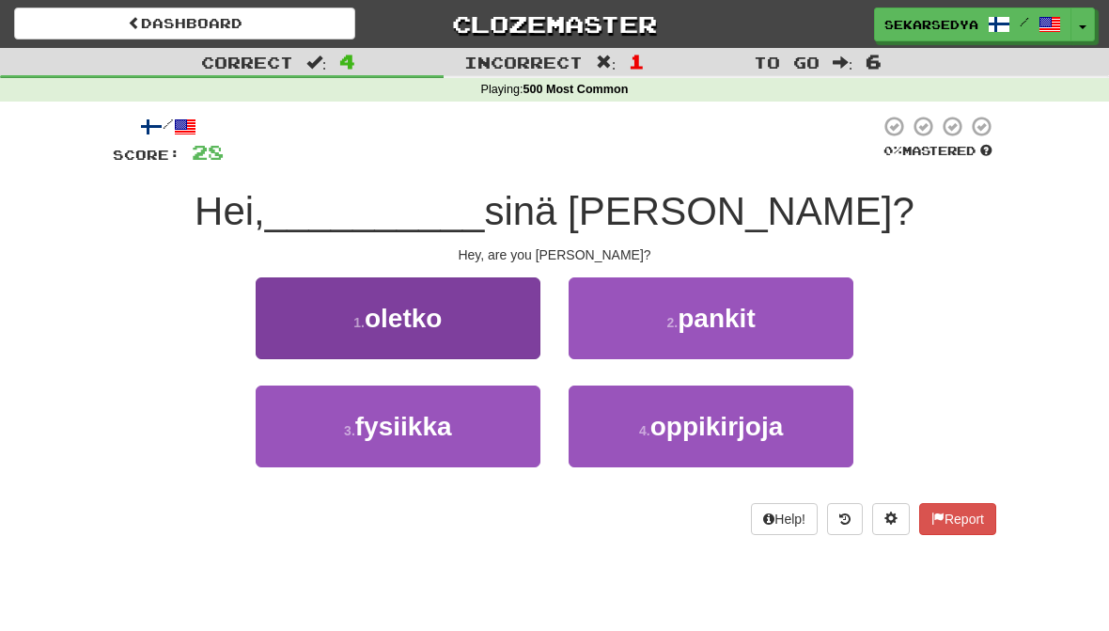
click at [309, 331] on button "1 . oletko" at bounding box center [398, 318] width 285 height 82
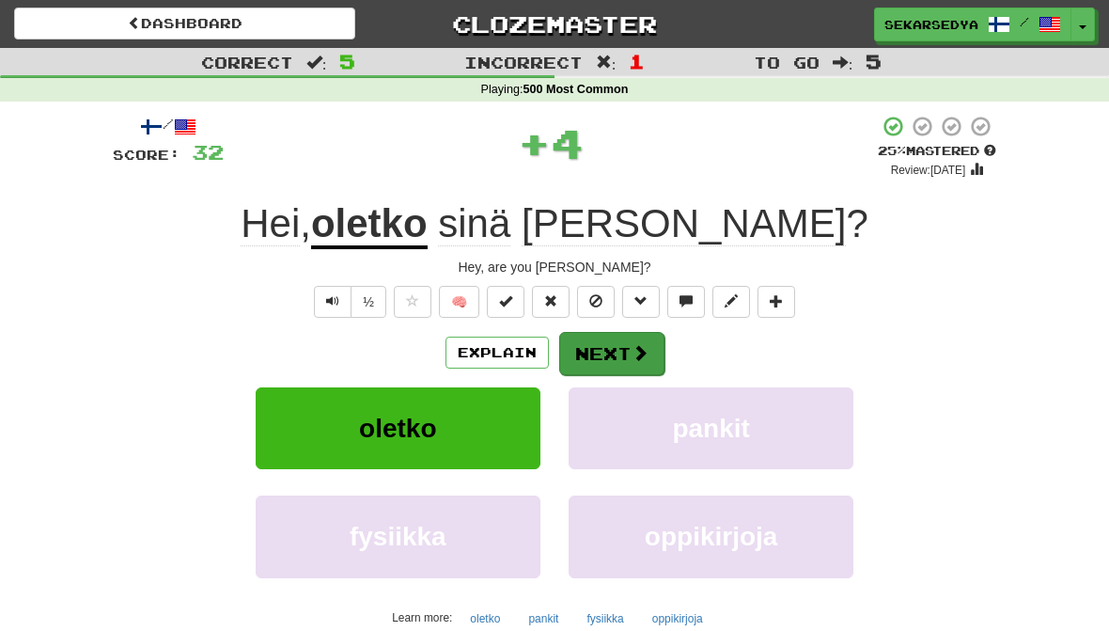
click at [643, 347] on span at bounding box center [640, 352] width 17 height 17
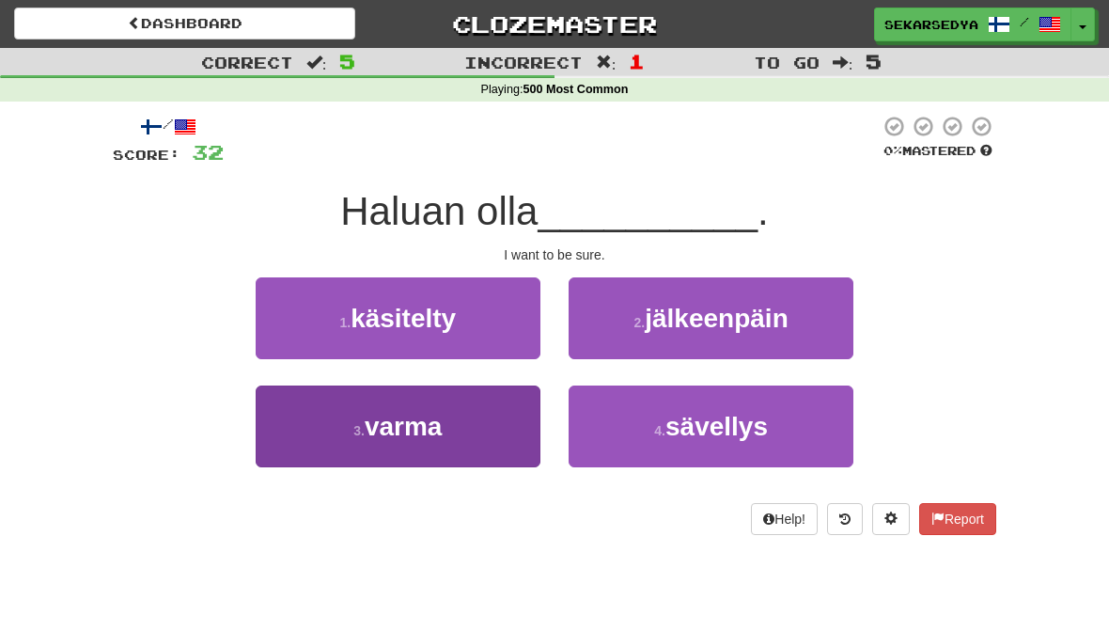
click at [302, 429] on button "3 . varma" at bounding box center [398, 426] width 285 height 82
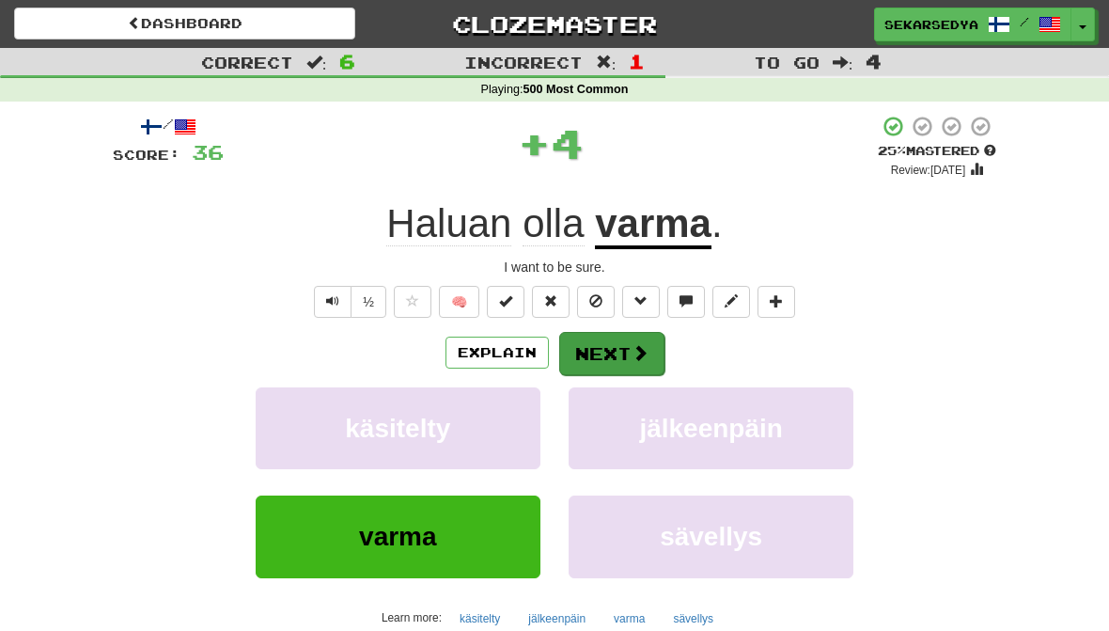
click at [641, 345] on span at bounding box center [640, 352] width 17 height 17
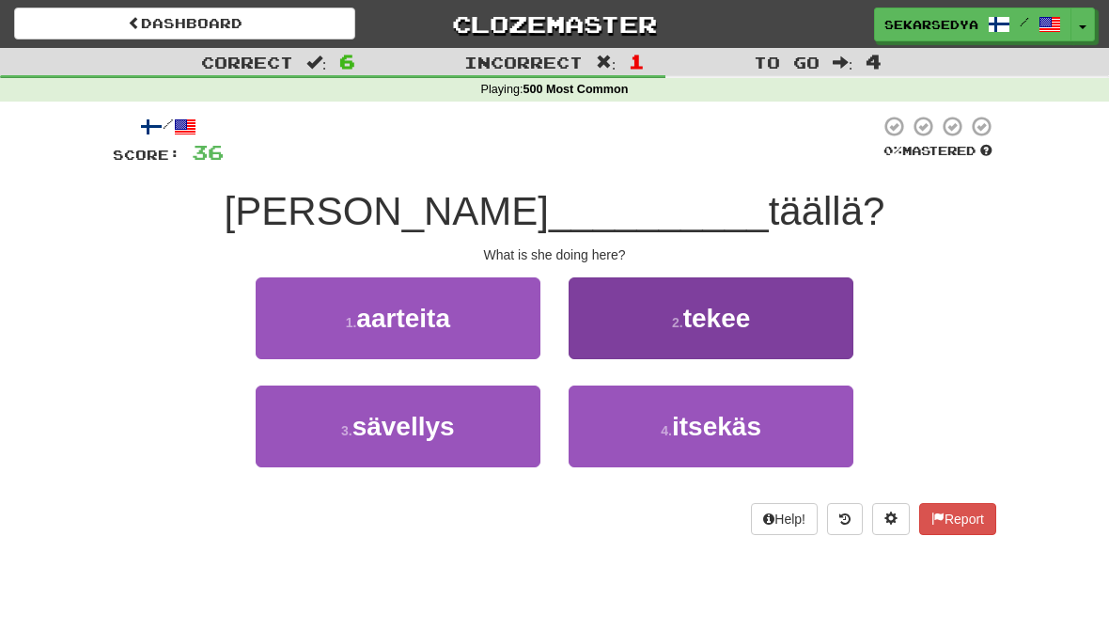
click at [789, 312] on button "2 . tekee" at bounding box center [711, 318] width 285 height 82
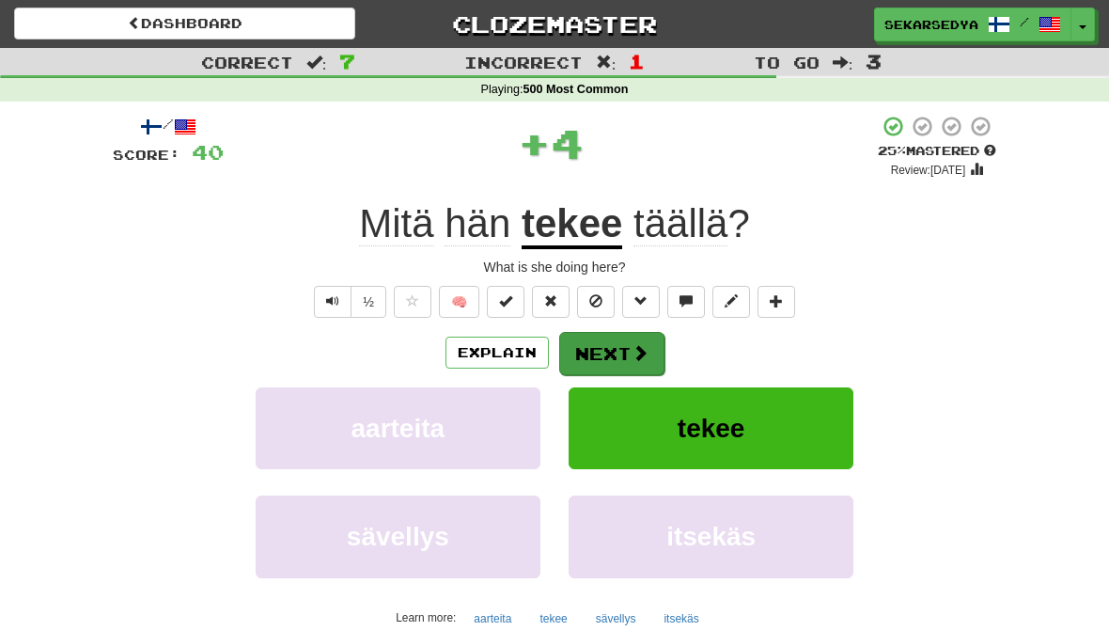
click at [644, 361] on button "Next" at bounding box center [611, 353] width 105 height 43
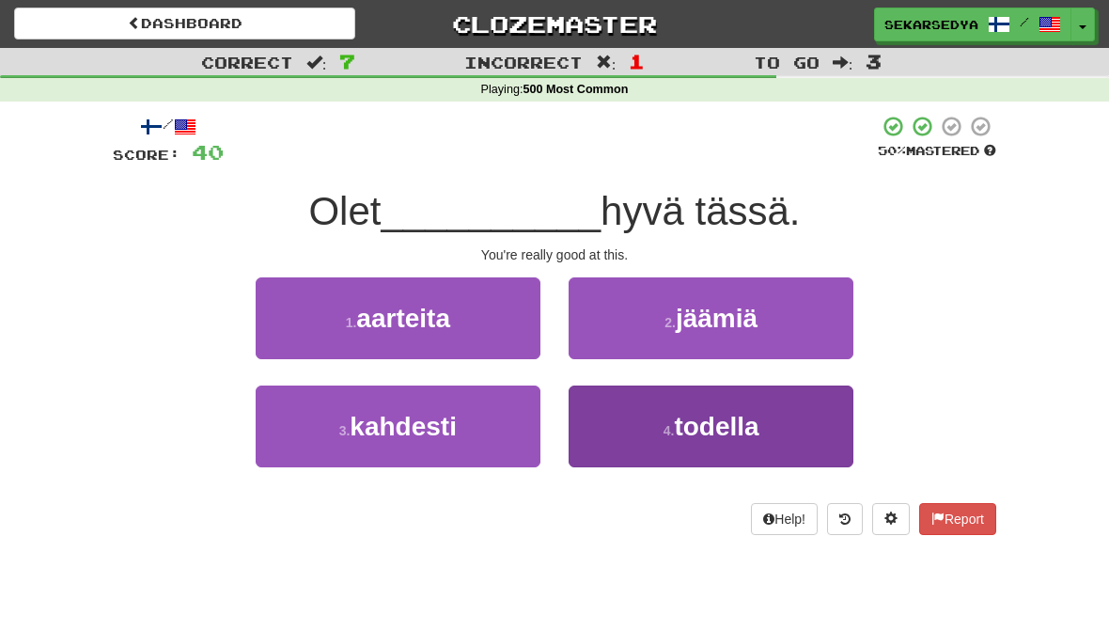
click at [696, 440] on button "4 . todella" at bounding box center [711, 426] width 285 height 82
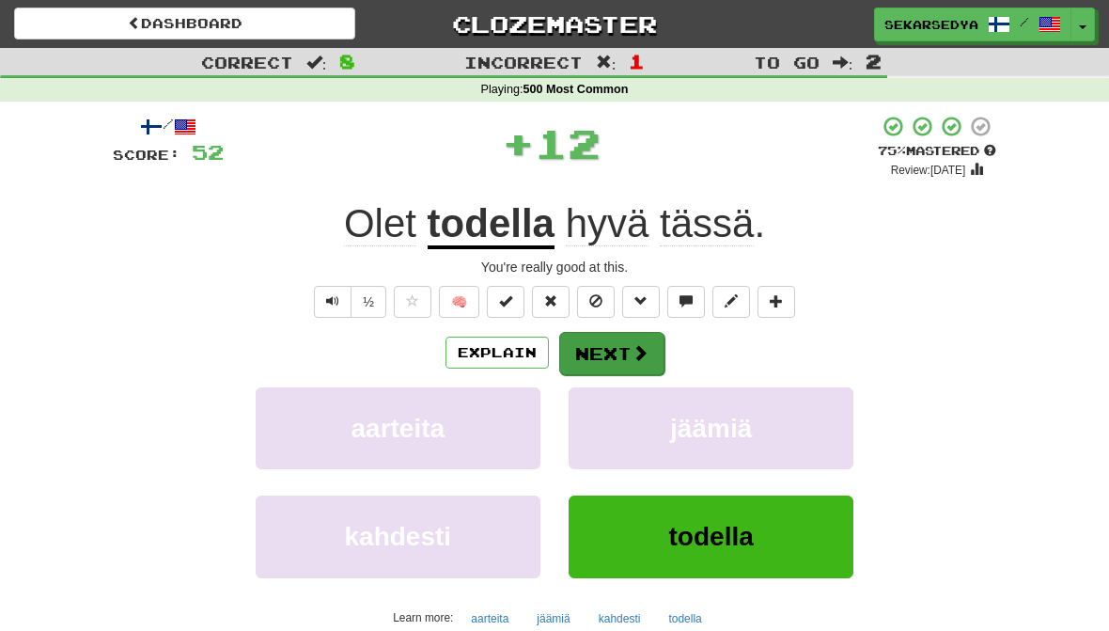
click at [650, 352] on button "Next" at bounding box center [611, 353] width 105 height 43
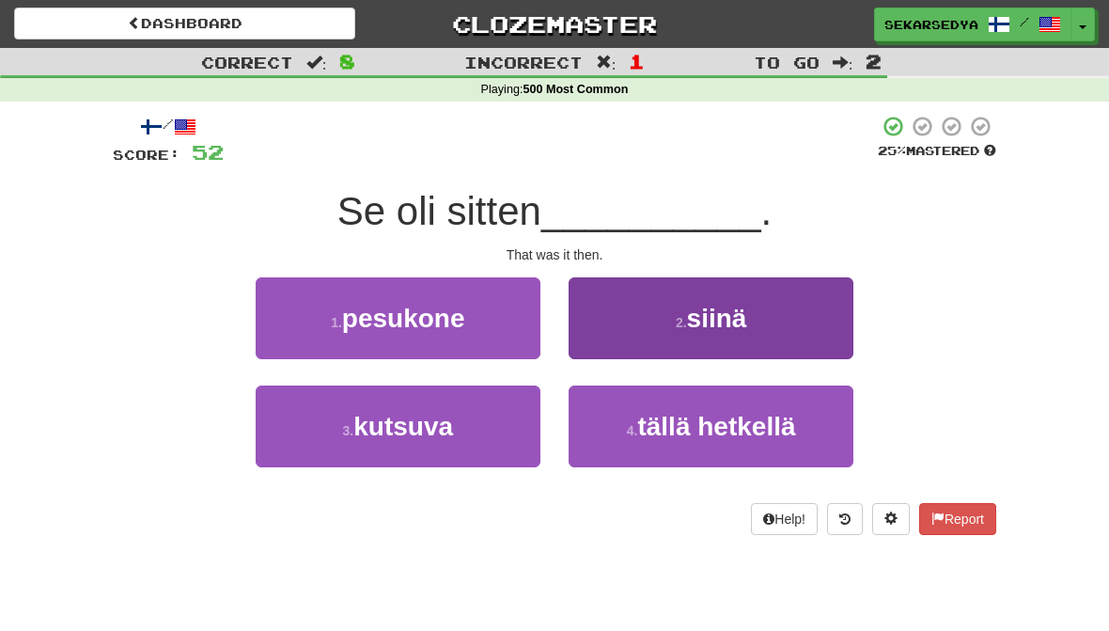
click at [781, 306] on button "2 . siinä" at bounding box center [711, 318] width 285 height 82
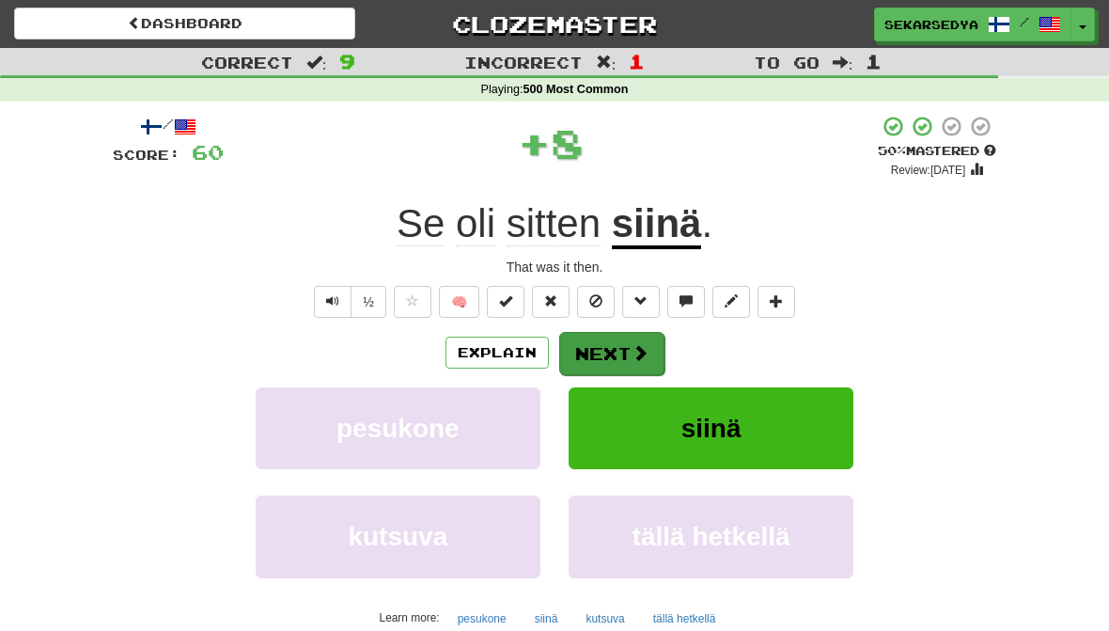
click at [644, 365] on button "Next" at bounding box center [611, 353] width 105 height 43
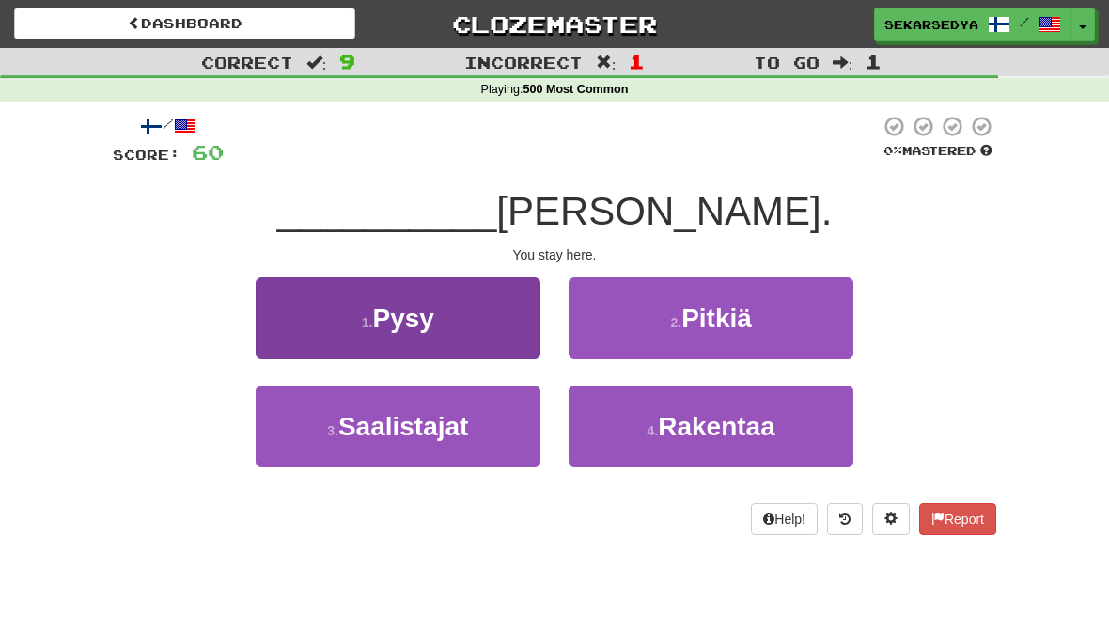
click at [297, 331] on button "1 . Pysy" at bounding box center [398, 318] width 285 height 82
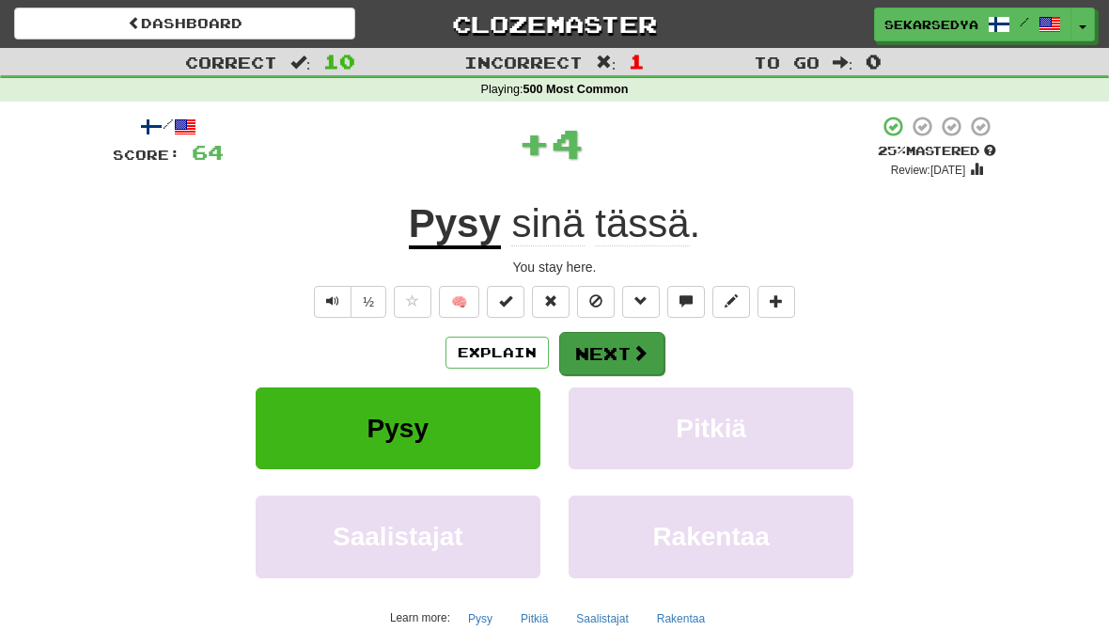
click at [657, 347] on button "Next" at bounding box center [611, 353] width 105 height 43
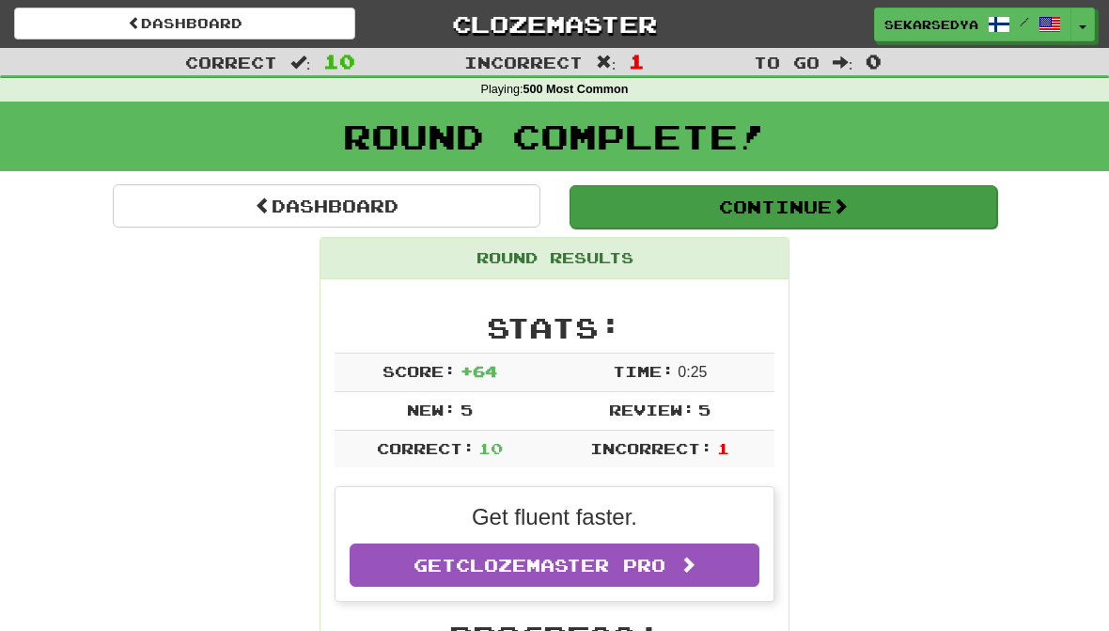
click at [910, 219] on button "Continue" at bounding box center [784, 206] width 428 height 43
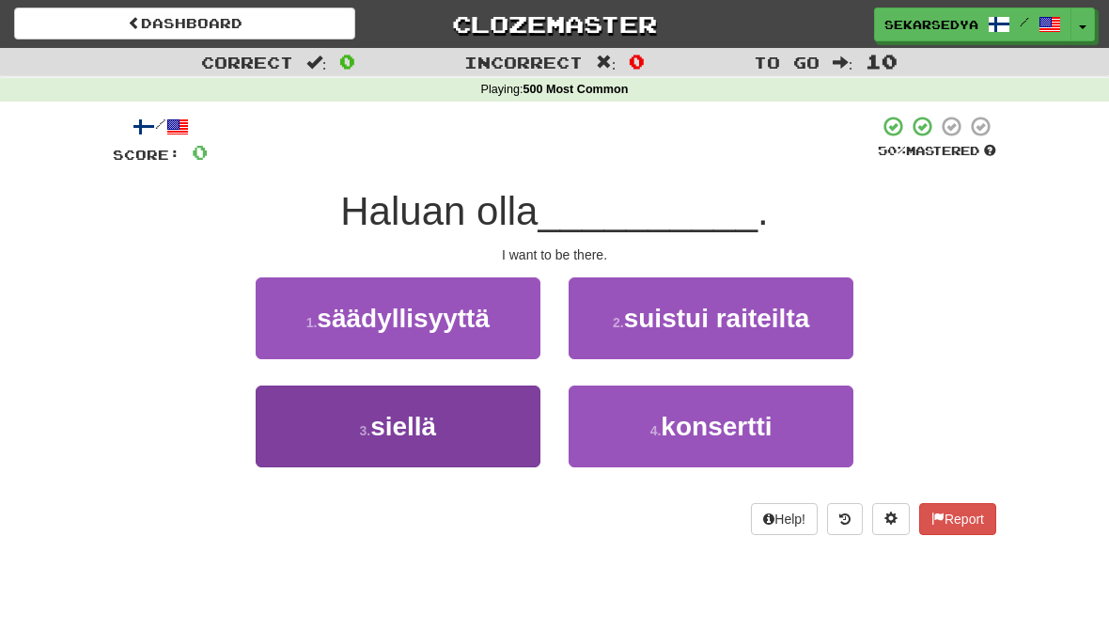
click at [311, 432] on button "3 . siellä" at bounding box center [398, 426] width 285 height 82
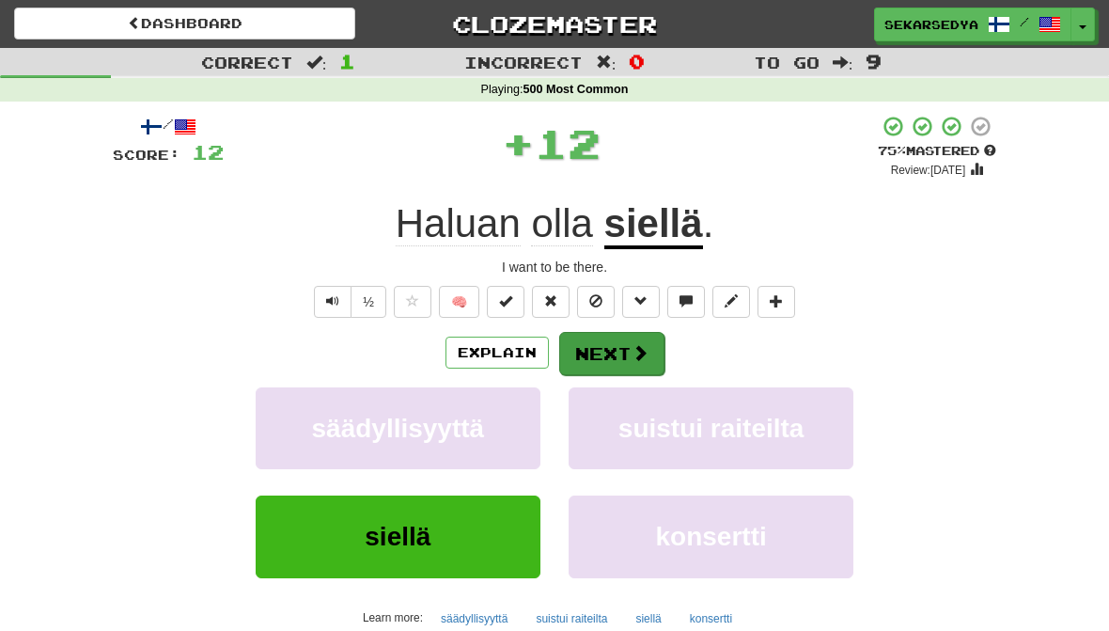
click at [643, 356] on span at bounding box center [640, 352] width 17 height 17
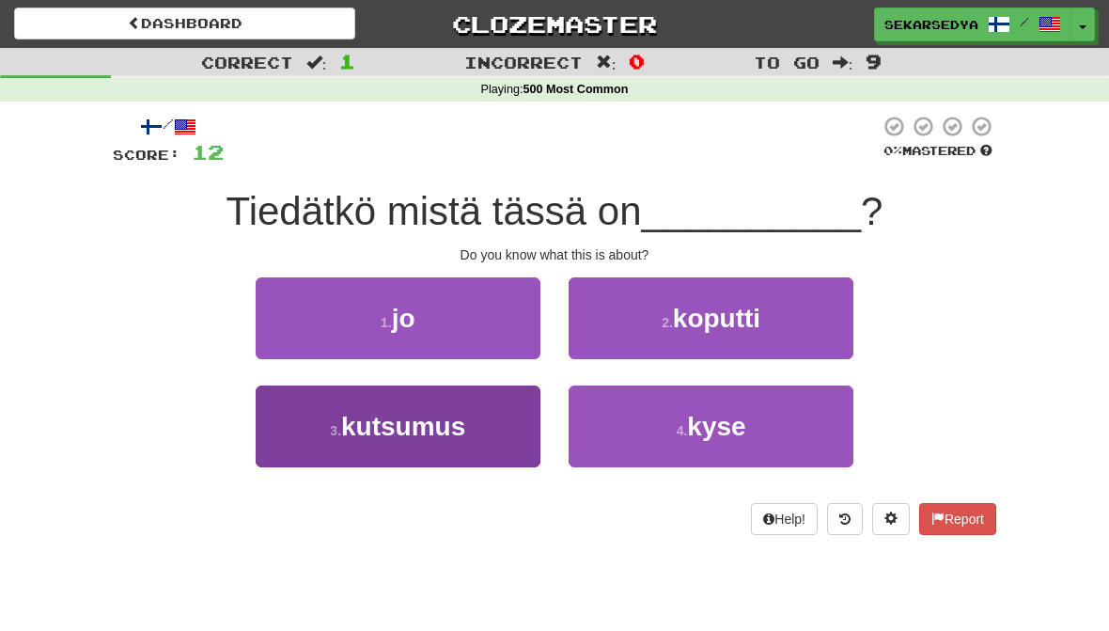
click at [299, 430] on button "3 . kutsumus" at bounding box center [398, 426] width 285 height 82
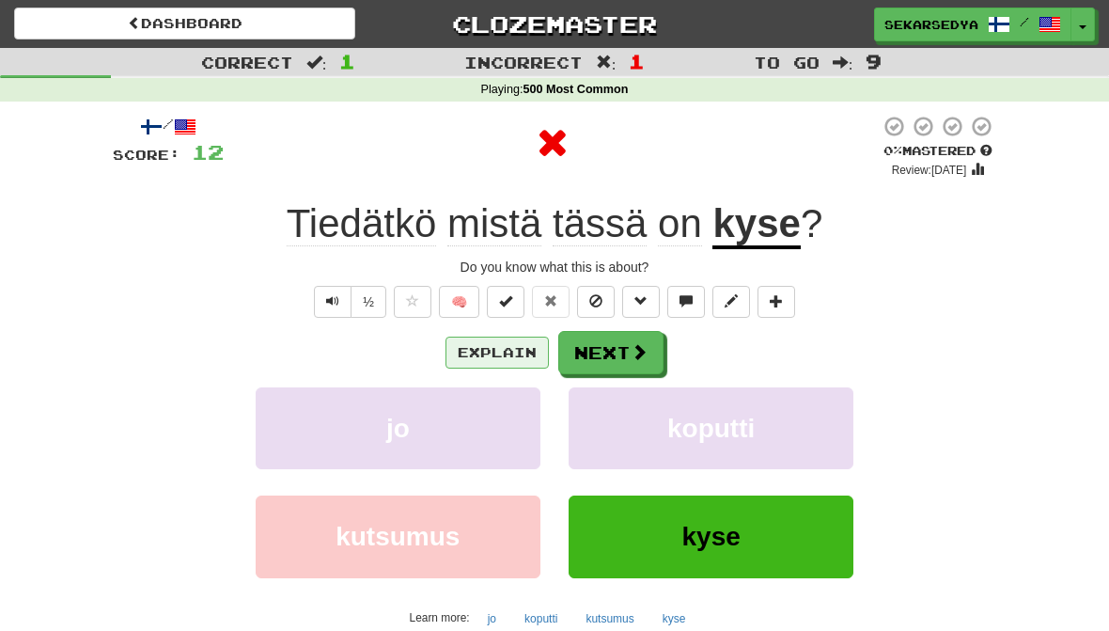
click at [530, 348] on button "Explain" at bounding box center [497, 352] width 103 height 32
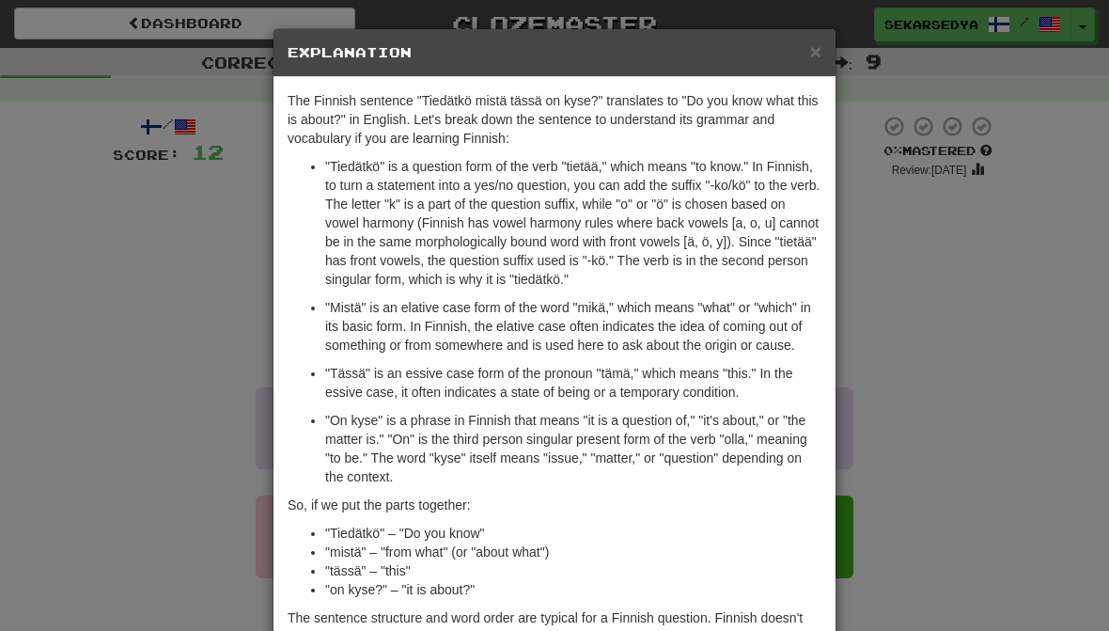
click at [962, 370] on div "× Explanation The Finnish sentence "Tiedätkö mistä tässä on kyse?" translates t…" at bounding box center [554, 315] width 1109 height 631
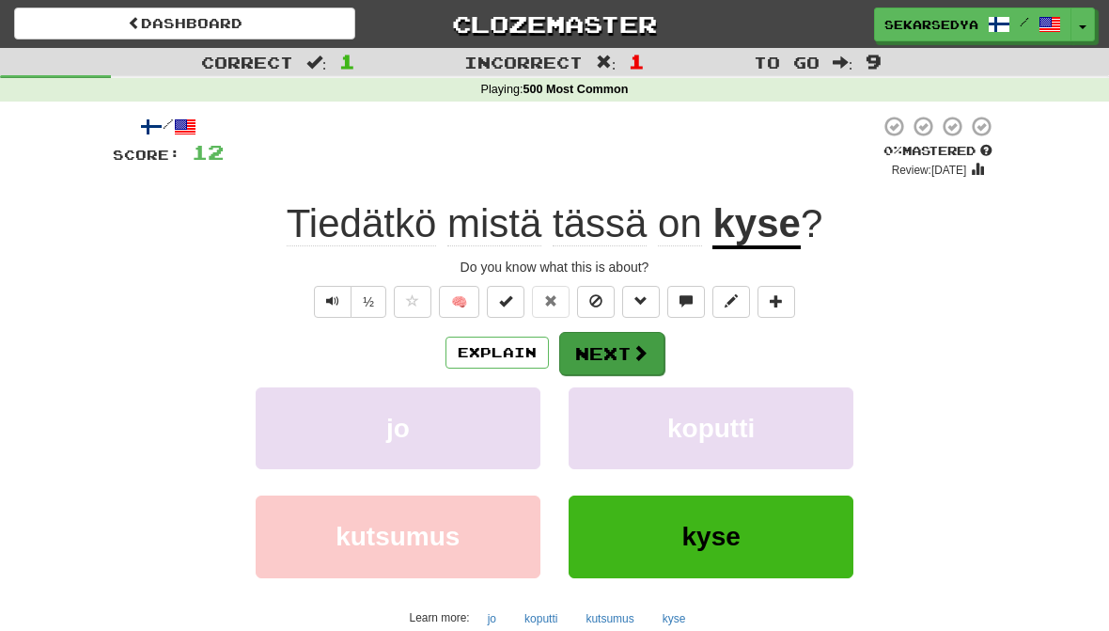
click at [643, 335] on button "Next" at bounding box center [611, 353] width 105 height 43
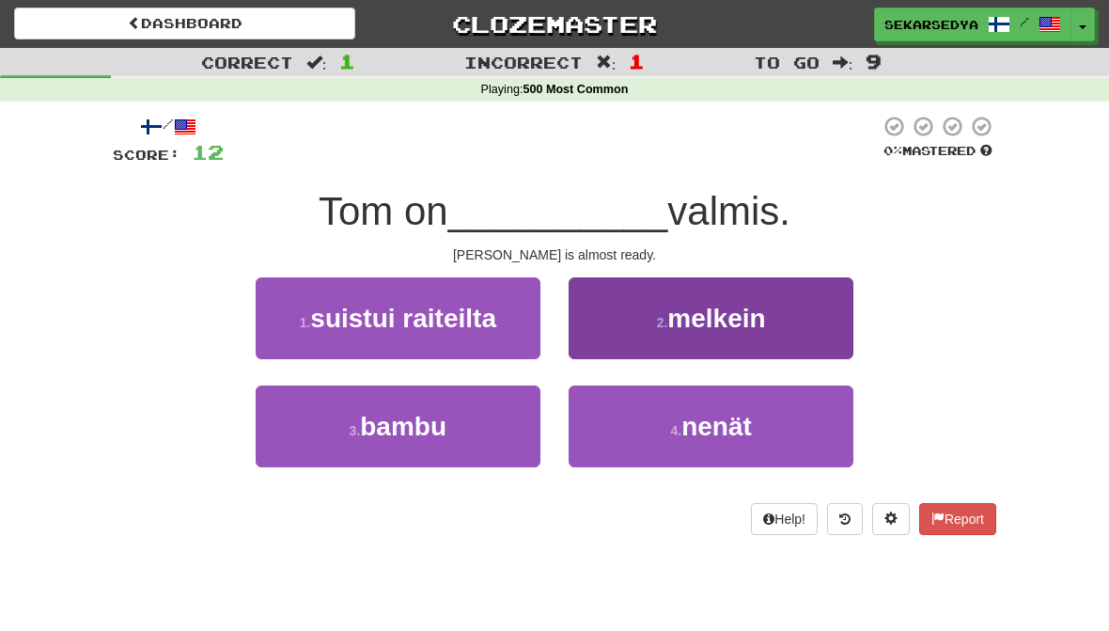
click at [782, 310] on button "2 . [GEOGRAPHIC_DATA]" at bounding box center [711, 318] width 285 height 82
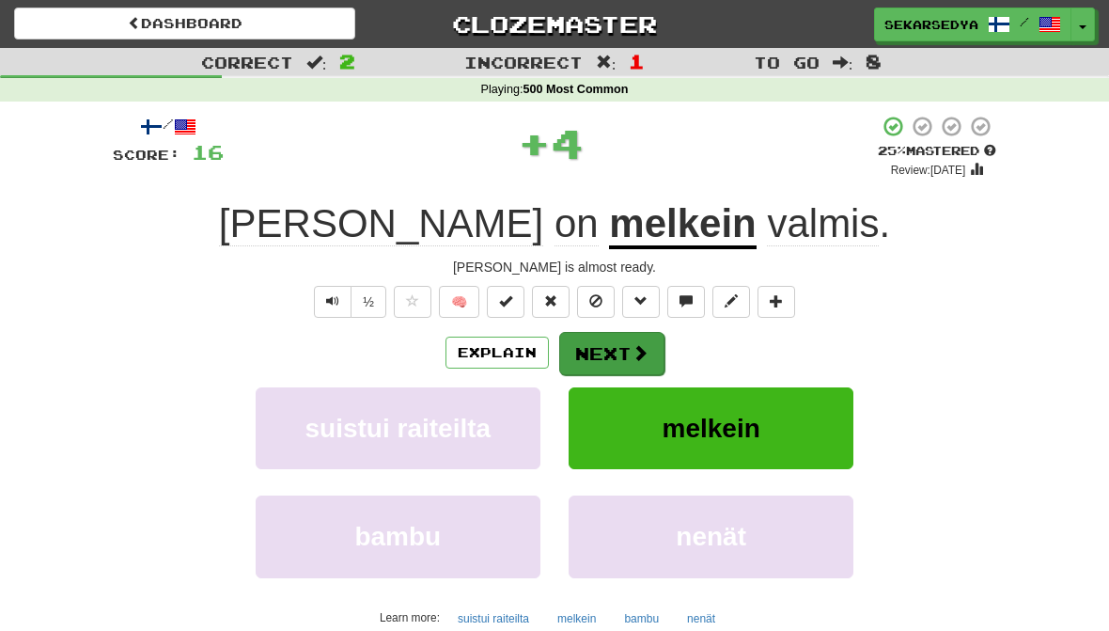
click at [662, 351] on button "Next" at bounding box center [611, 353] width 105 height 43
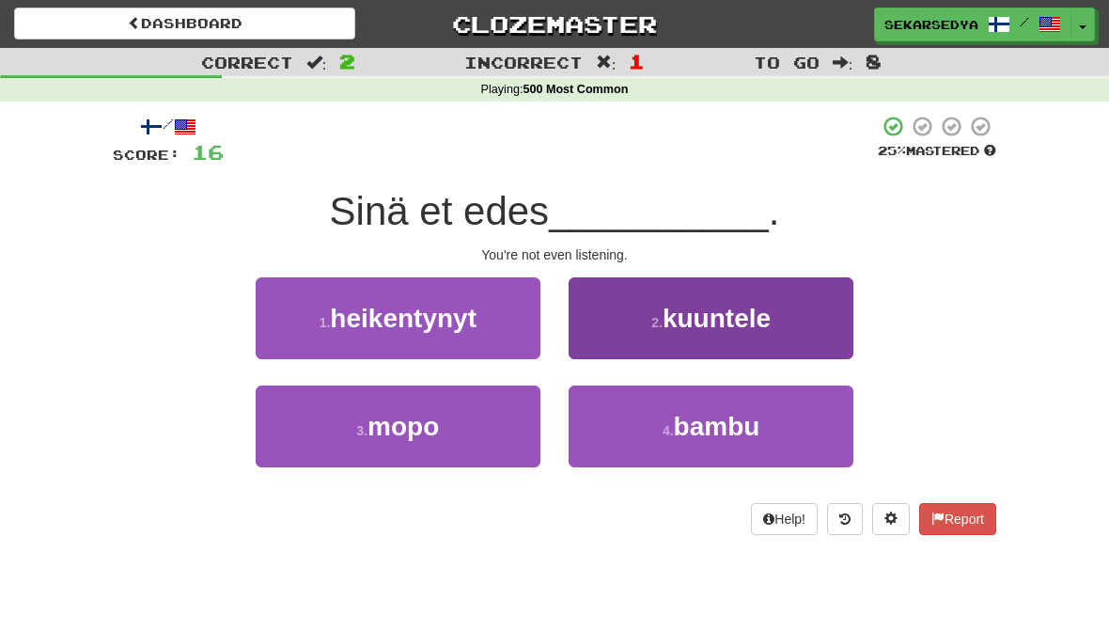
click at [760, 336] on button "2 . kuuntele" at bounding box center [711, 318] width 285 height 82
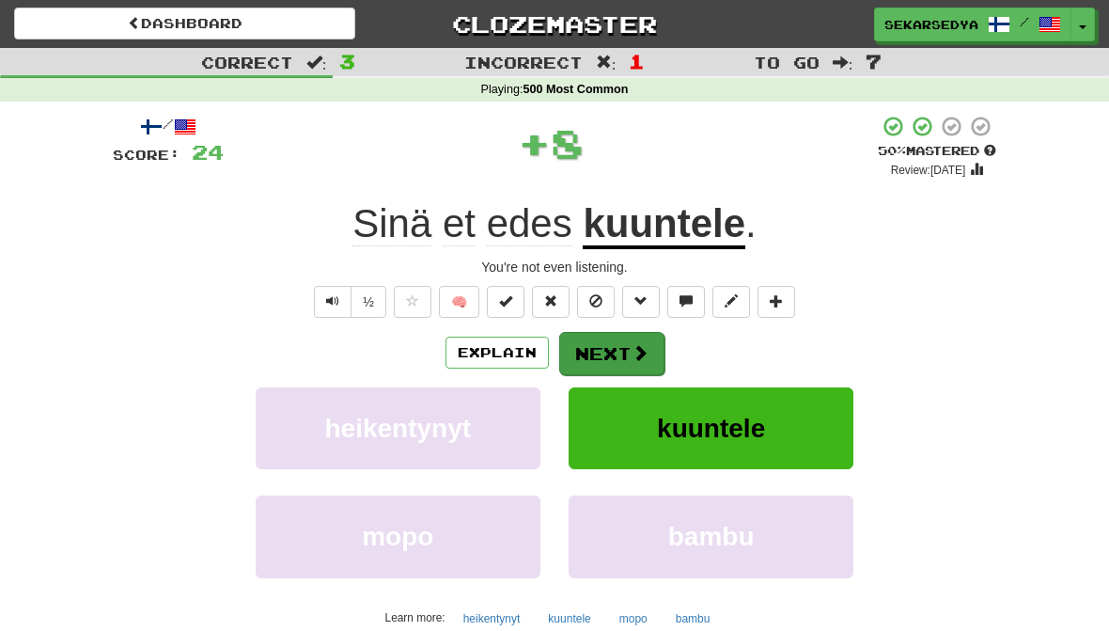
click at [635, 361] on button "Next" at bounding box center [611, 353] width 105 height 43
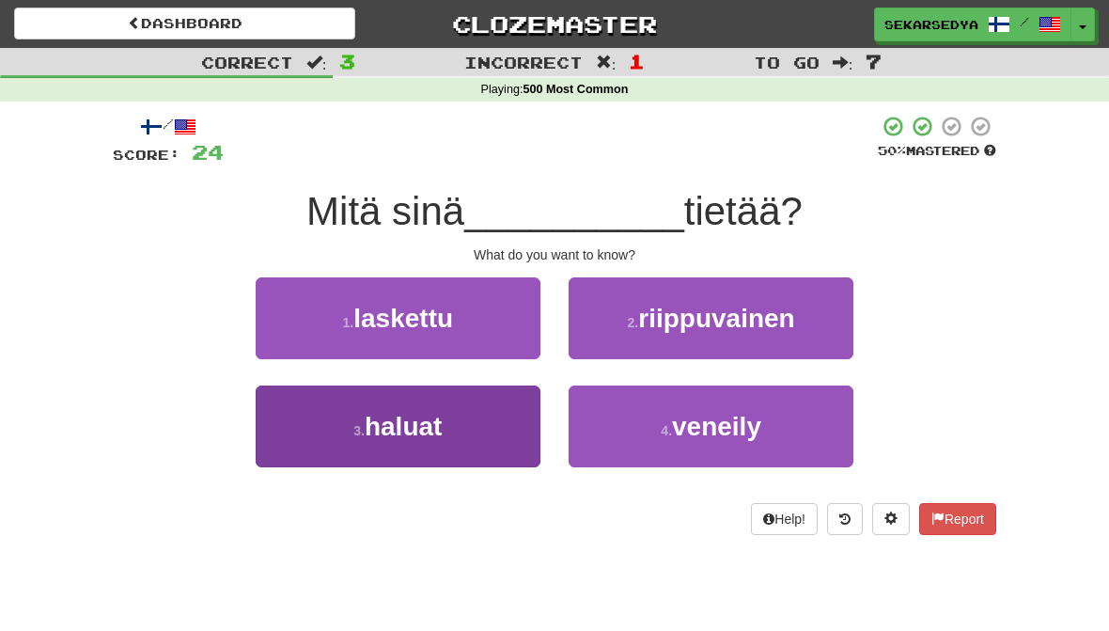
click at [311, 454] on button "3 . haluat" at bounding box center [398, 426] width 285 height 82
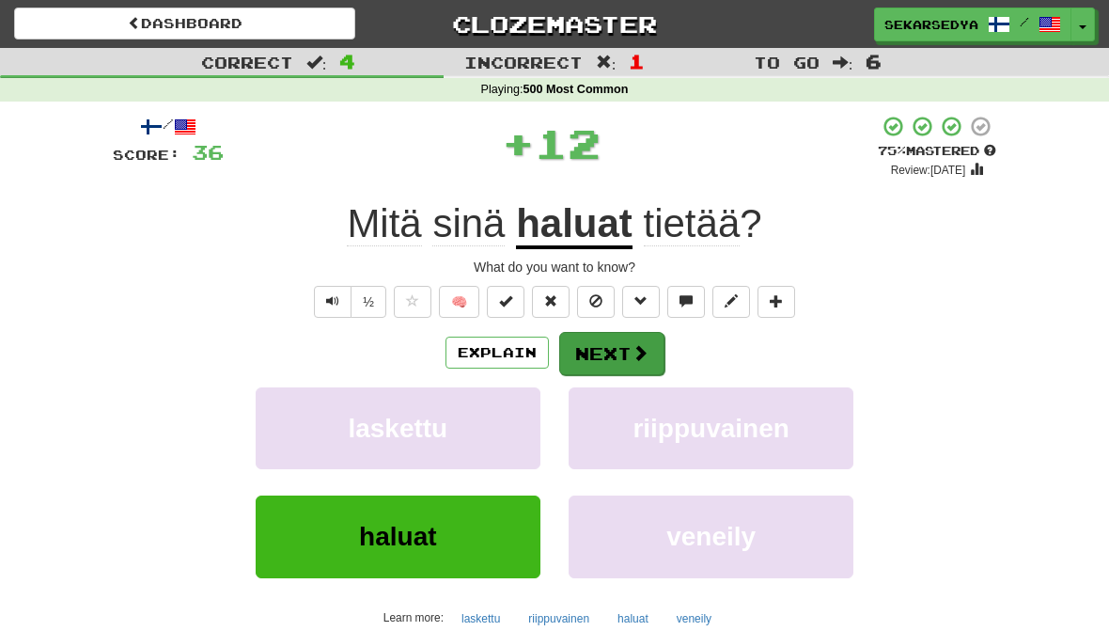
click at [645, 361] on button "Next" at bounding box center [611, 353] width 105 height 43
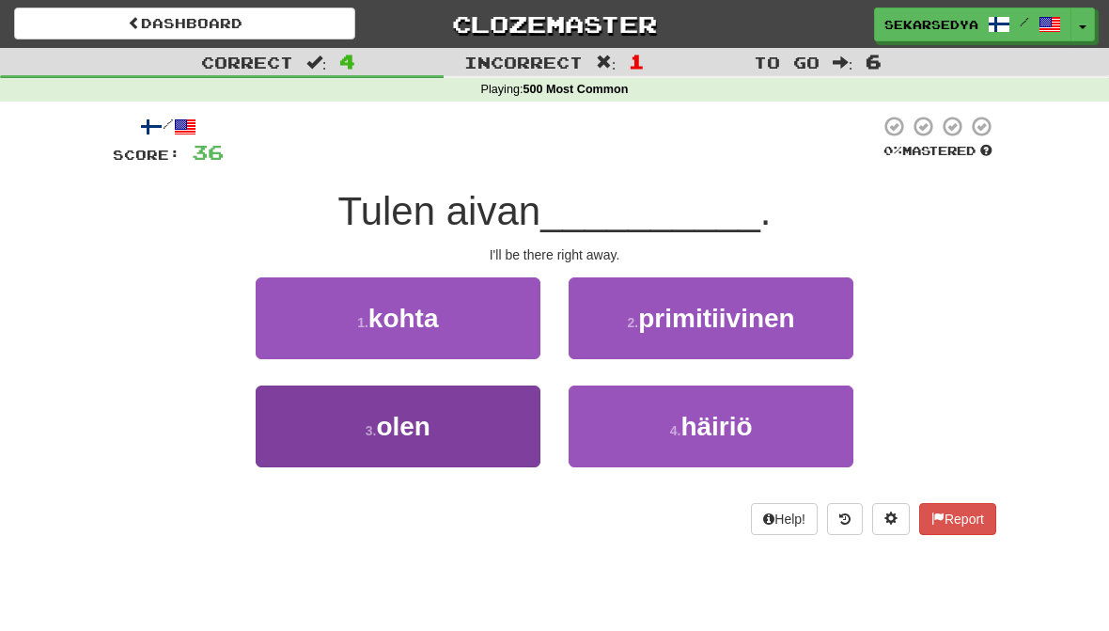
click at [299, 435] on button "3 . [GEOGRAPHIC_DATA]" at bounding box center [398, 426] width 285 height 82
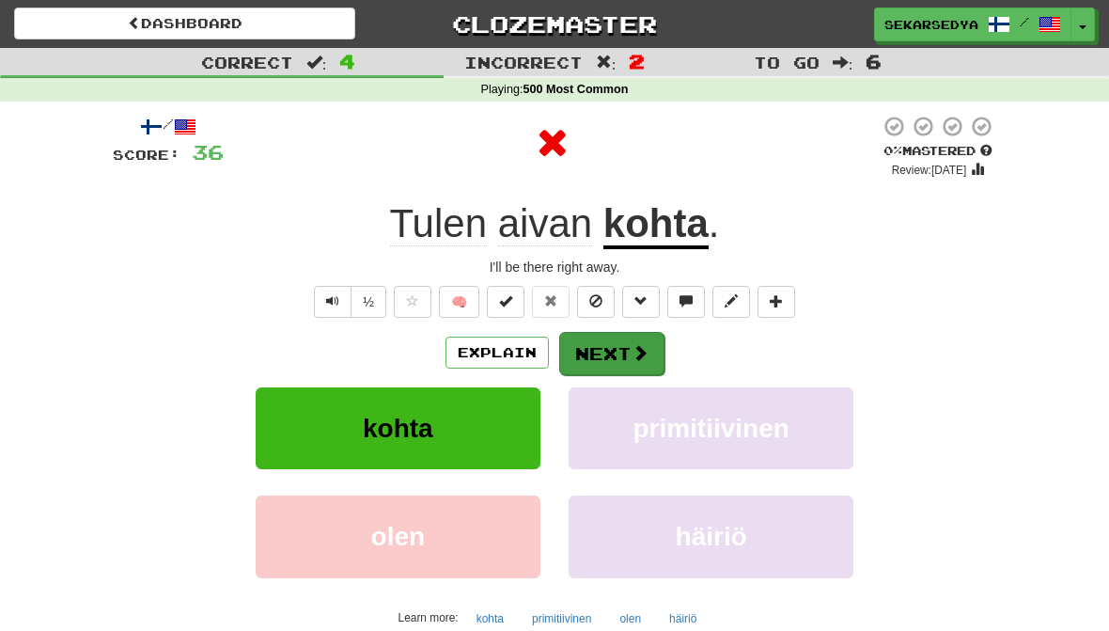
click at [650, 352] on button "Next" at bounding box center [611, 353] width 105 height 43
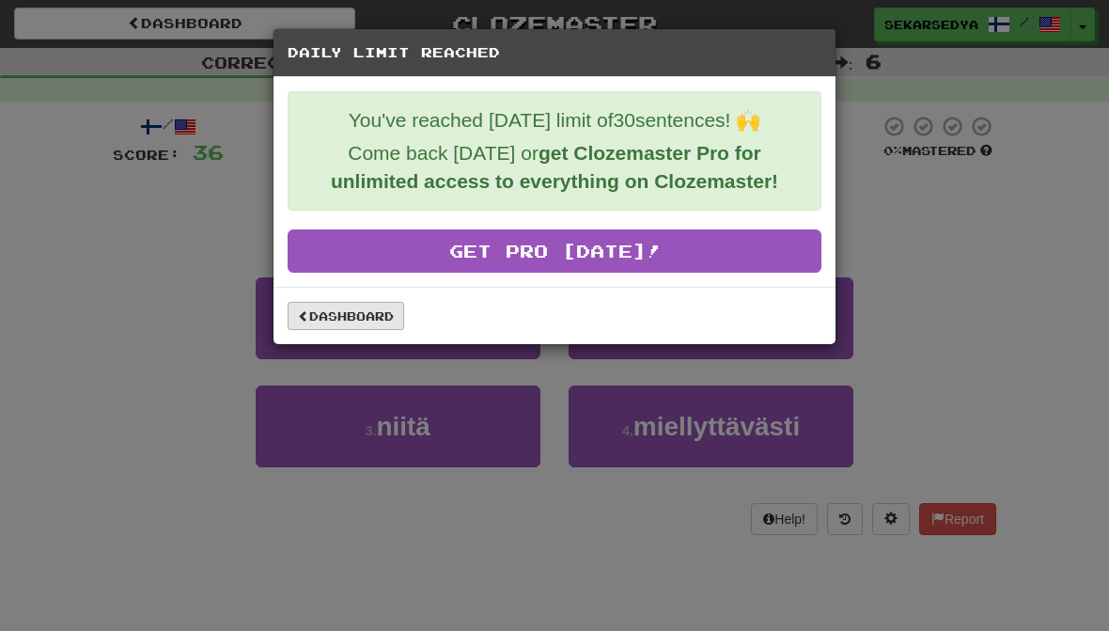
click at [382, 310] on link "Dashboard" at bounding box center [346, 316] width 117 height 28
